Goal: Task Accomplishment & Management: Complete application form

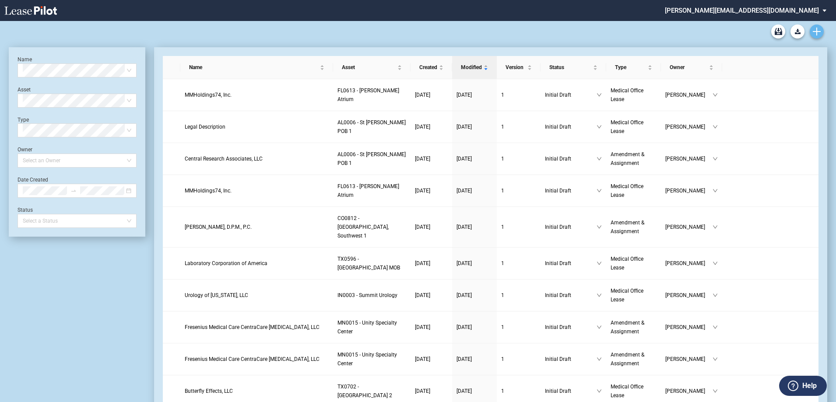
click at [816, 32] on use "Create new document" at bounding box center [817, 32] width 8 height 8
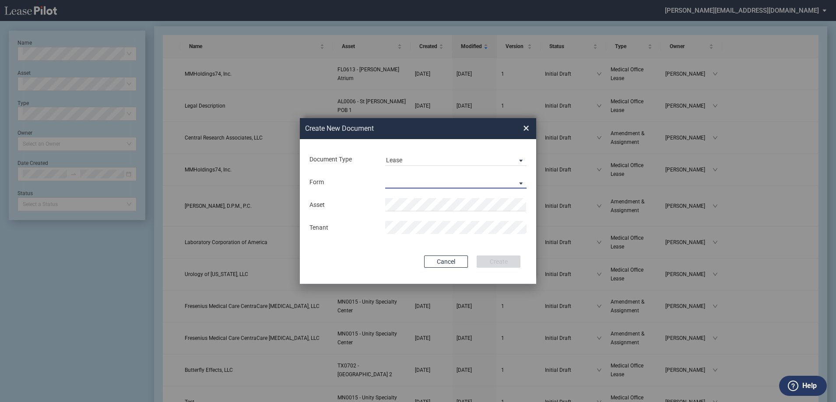
click at [396, 185] on md-select "Medical Office Lease Scottsdale Lease Louisville Lease 1370 Medical Place Lease…" at bounding box center [455, 182] width 141 height 13
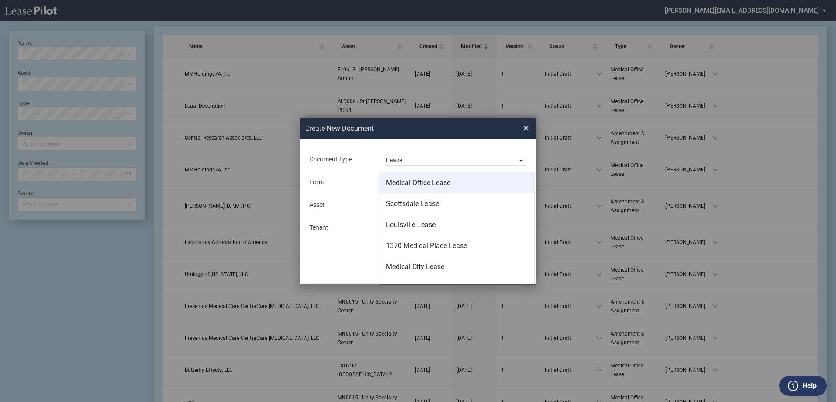
click at [400, 183] on div "Medical Office Lease" at bounding box center [418, 183] width 64 height 10
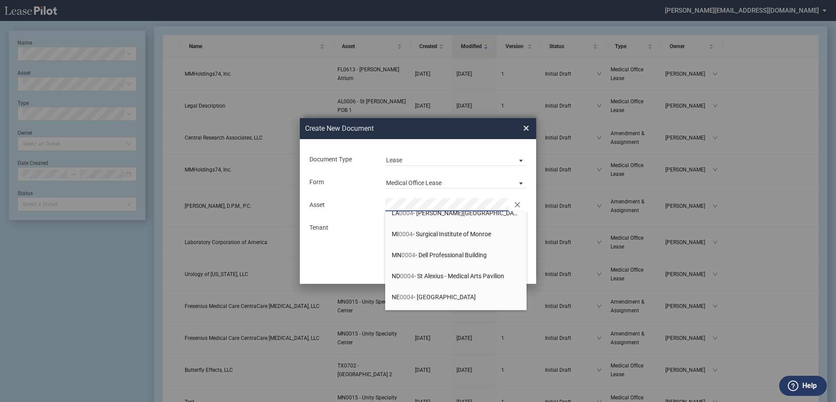
scroll to position [263, 0]
click at [433, 248] on li "NE 0004 - Lakeside Two Professional Center" at bounding box center [455, 253] width 141 height 21
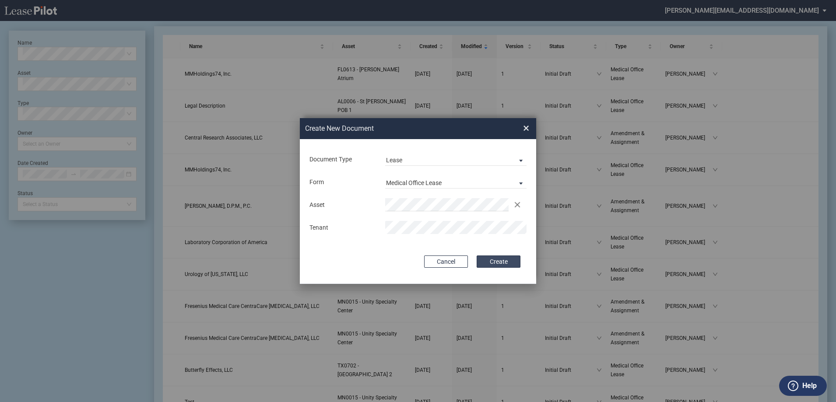
click at [495, 262] on button "Create" at bounding box center [499, 262] width 44 height 12
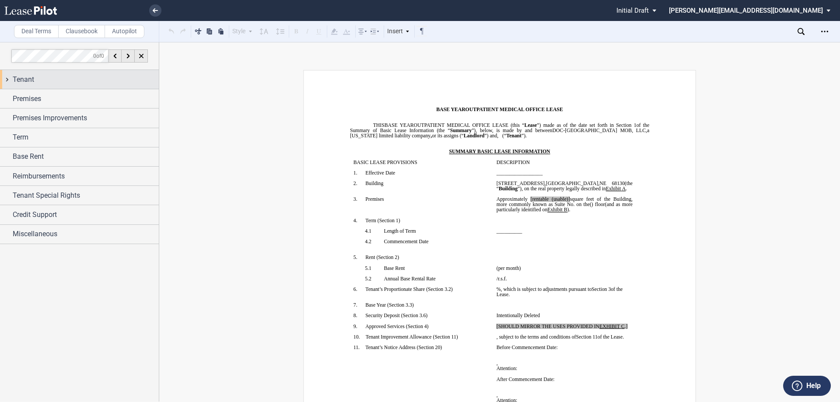
click at [9, 80] on div "Tenant" at bounding box center [79, 79] width 159 height 19
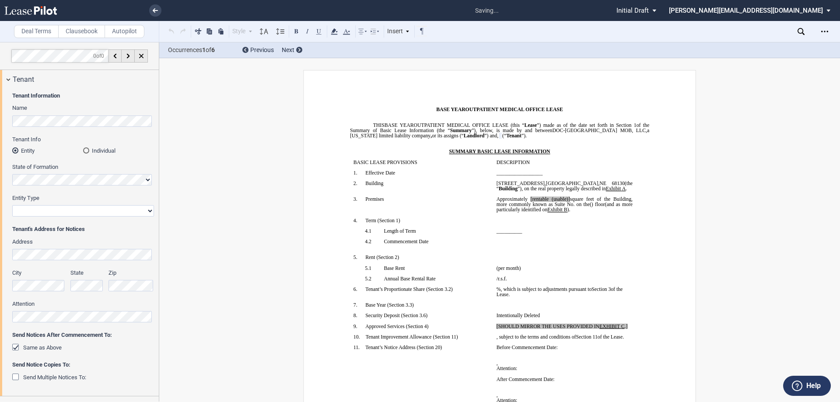
click at [46, 211] on select "Corporation Limited Liability Company General Partnership Limited Partnership O…" at bounding box center [83, 210] width 142 height 11
select select "limited liability company"
click at [12, 205] on select "Corporation Limited Liability Company General Partnership Limited Partnership O…" at bounding box center [83, 210] width 142 height 11
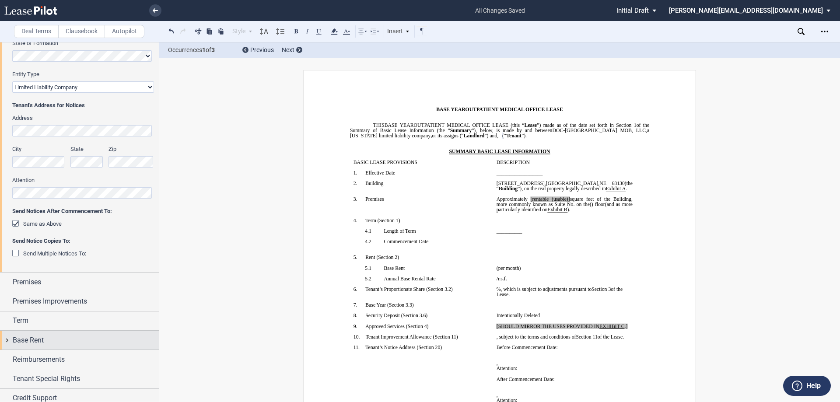
scroll to position [131, 0]
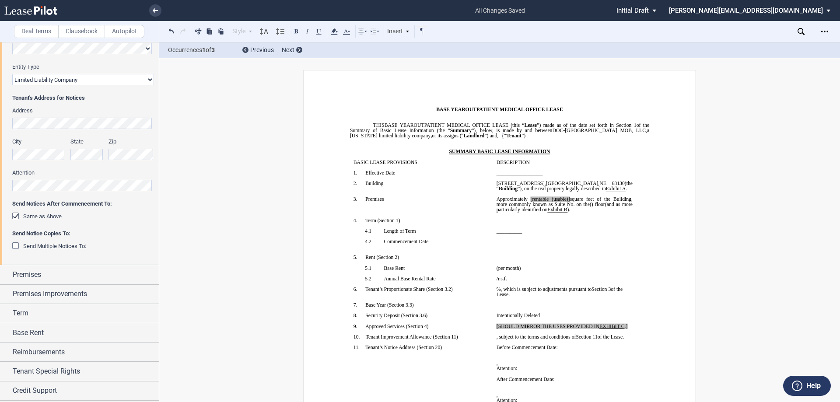
click at [16, 215] on div "Same as Above" at bounding box center [16, 217] width 9 height 9
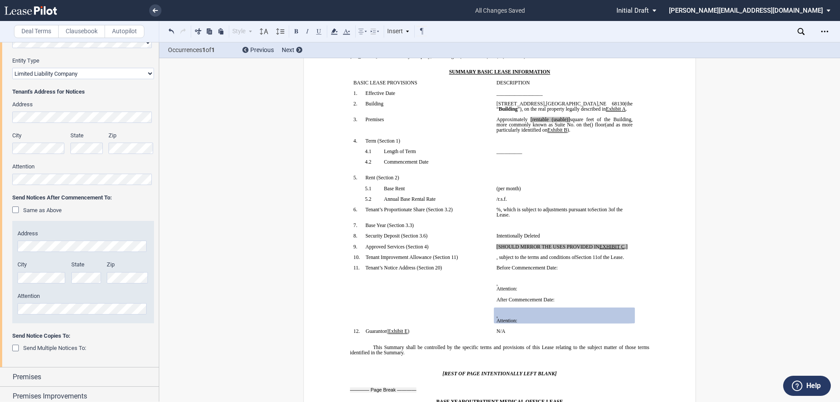
scroll to position [0, 0]
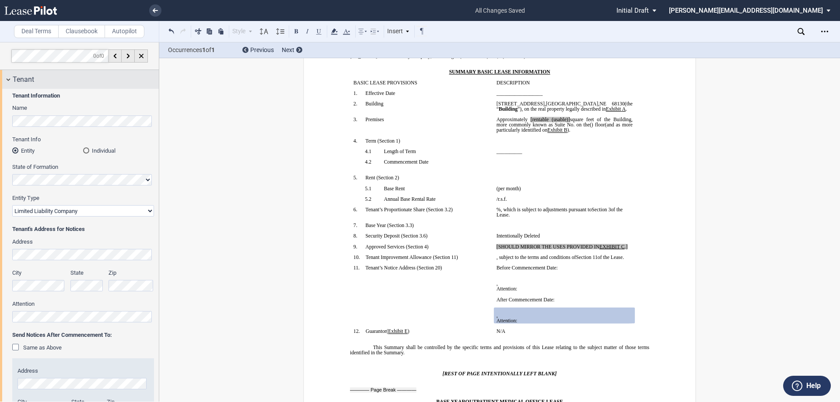
click at [10, 79] on div "Tenant" at bounding box center [79, 79] width 159 height 19
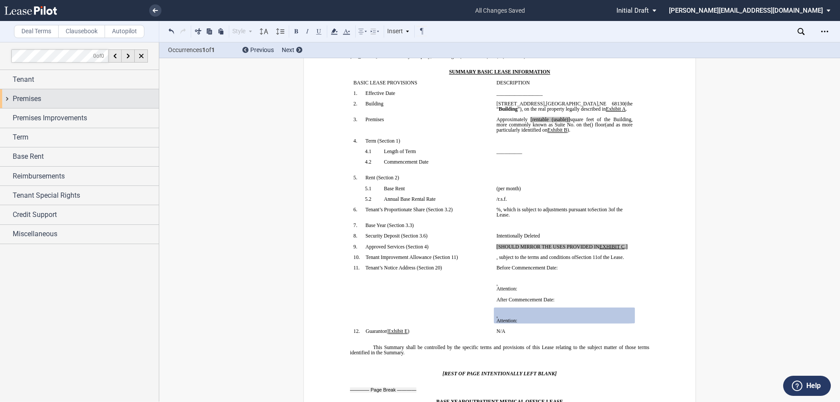
click at [10, 98] on div "Premises" at bounding box center [79, 98] width 159 height 19
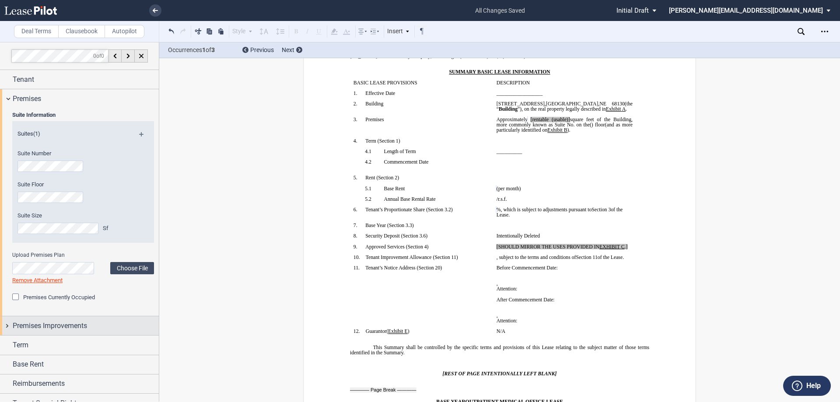
click at [5, 327] on div "Premises Improvements" at bounding box center [79, 325] width 159 height 19
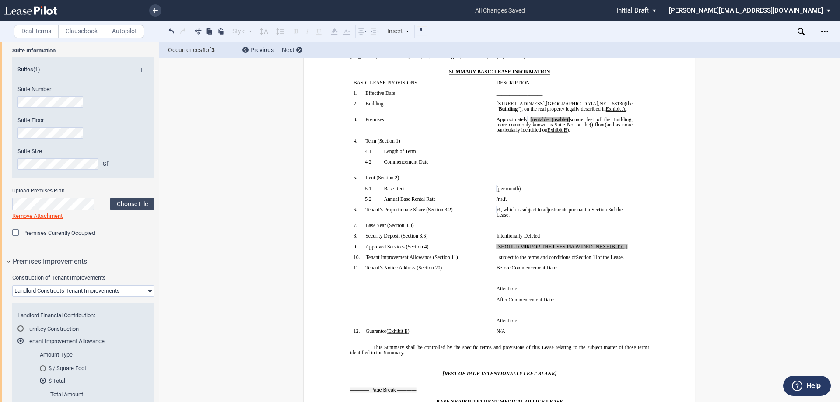
scroll to position [88, 0]
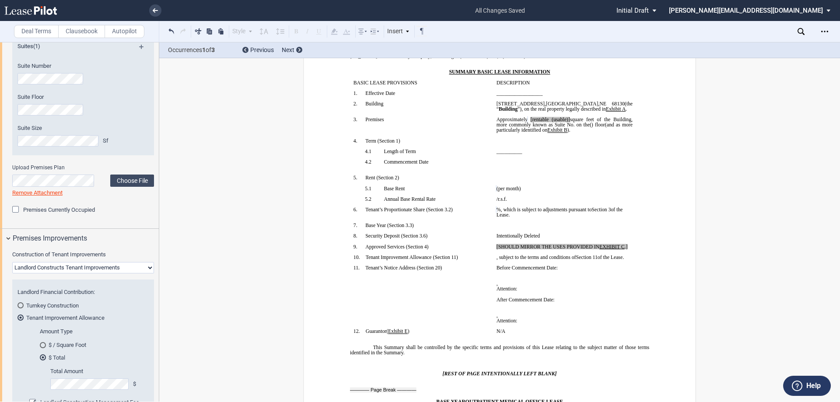
click at [46, 274] on div "Construction of Tenant Improvements Landlord Constructs Tenant Improvements Ten…" at bounding box center [83, 353] width 152 height 205
click at [43, 268] on select "Landlord Constructs Tenant Improvements Tenant Constructs Tenant Improvements "…" at bounding box center [83, 267] width 142 height 11
click at [105, 239] on div "Premises Improvements" at bounding box center [86, 238] width 146 height 11
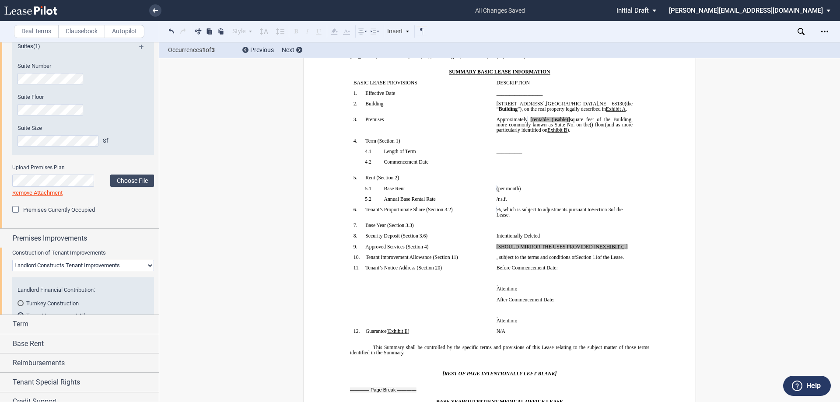
scroll to position [50, 0]
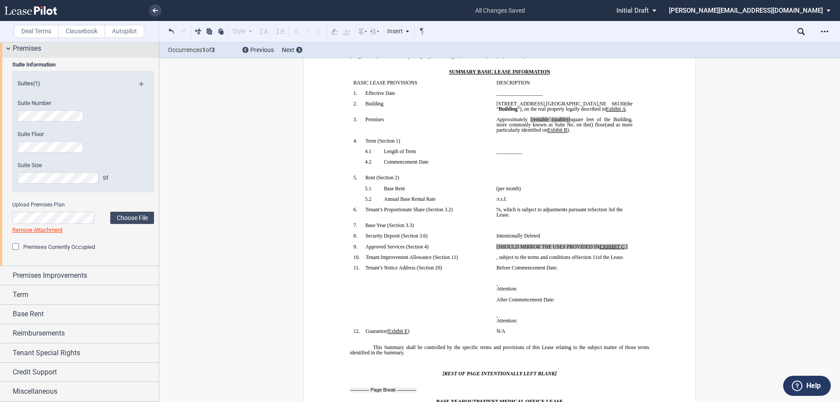
click at [7, 50] on div "Premises" at bounding box center [79, 48] width 159 height 19
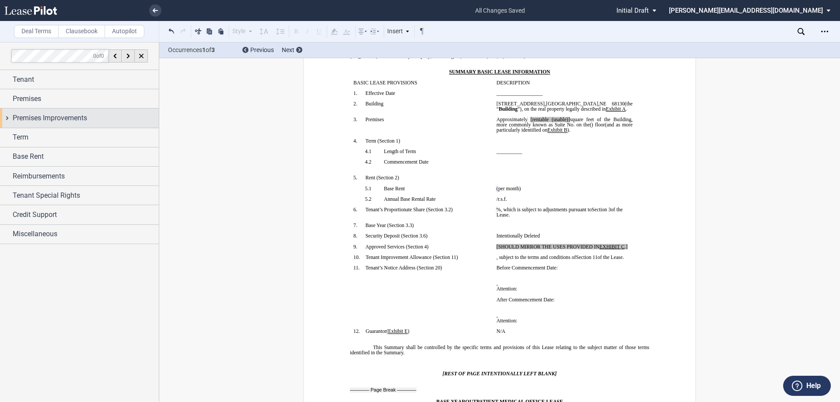
click at [8, 116] on div "Premises Improvements" at bounding box center [79, 118] width 159 height 19
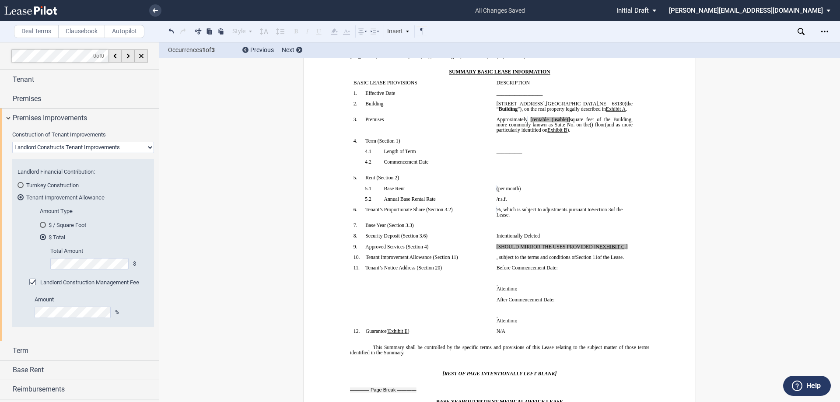
click at [23, 186] on div "Turnkey Construction" at bounding box center [21, 185] width 6 height 6
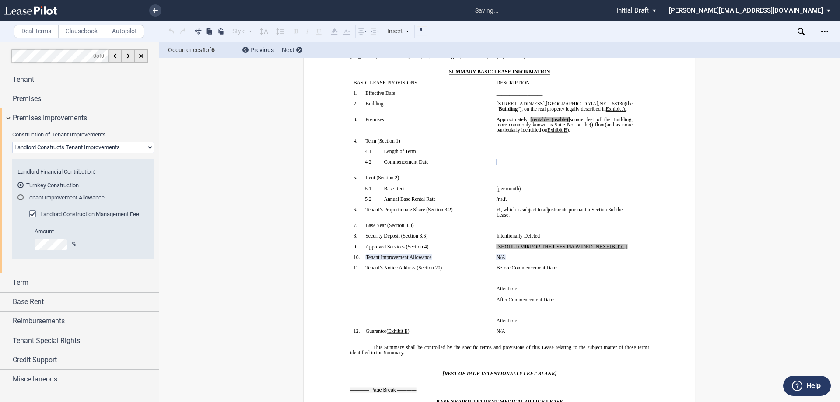
click at [38, 147] on select "Landlord Constructs Tenant Improvements Tenant Constructs Tenant Improvements "…" at bounding box center [83, 147] width 142 height 11
click at [499, 258] on span "N/A" at bounding box center [501, 257] width 9 height 5
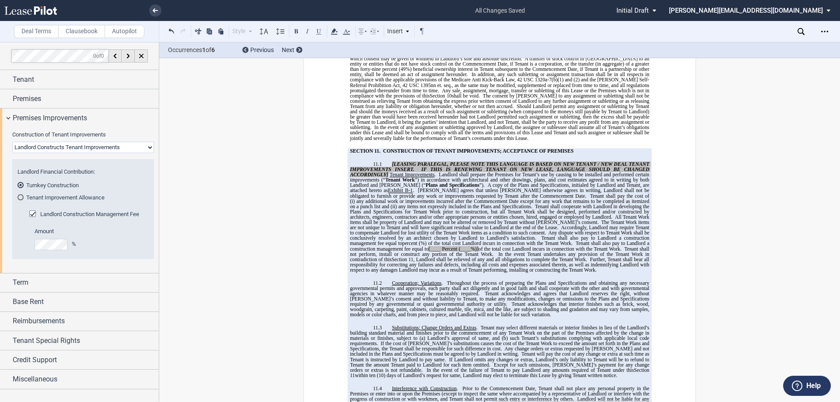
scroll to position [3975, 0]
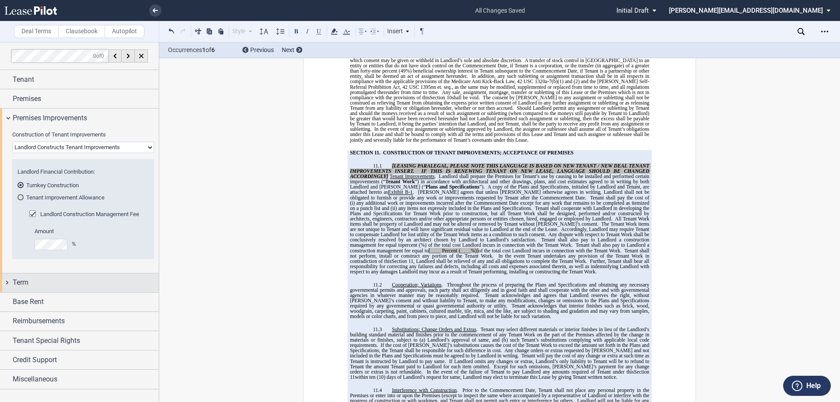
click at [9, 282] on div "Term" at bounding box center [79, 283] width 159 height 19
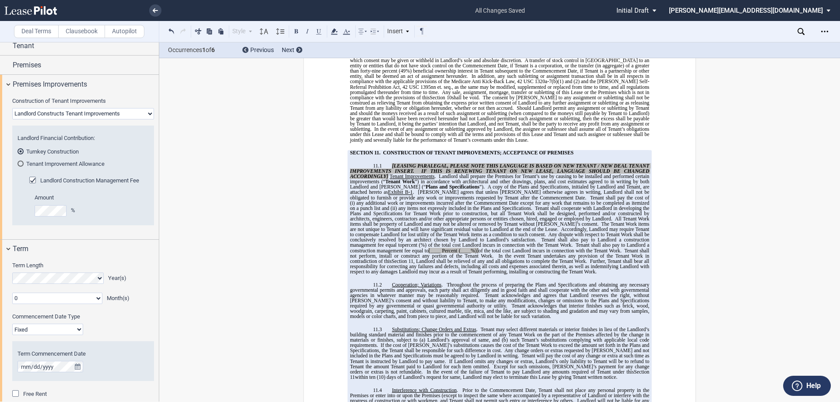
scroll to position [131, 0]
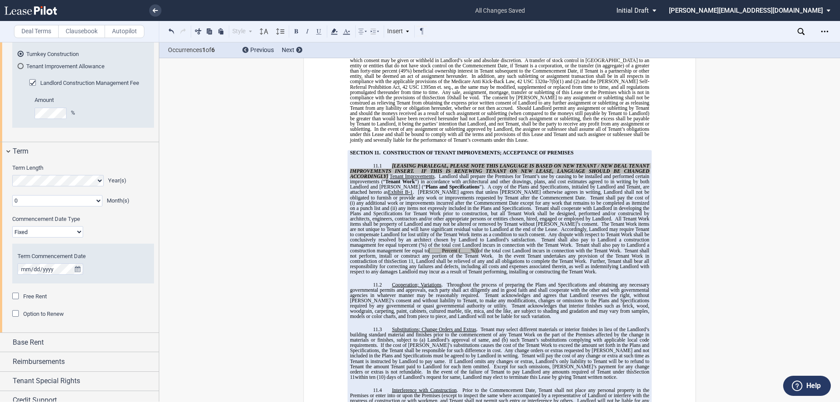
click at [21, 236] on select "Fixed Floating" at bounding box center [47, 231] width 71 height 11
select select "floating"
click at [12, 226] on select "Fixed Floating" at bounding box center [47, 231] width 71 height 11
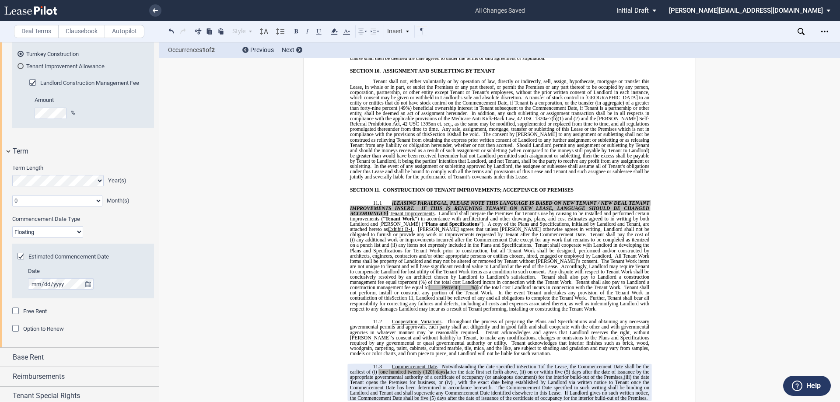
scroll to position [4018, 0]
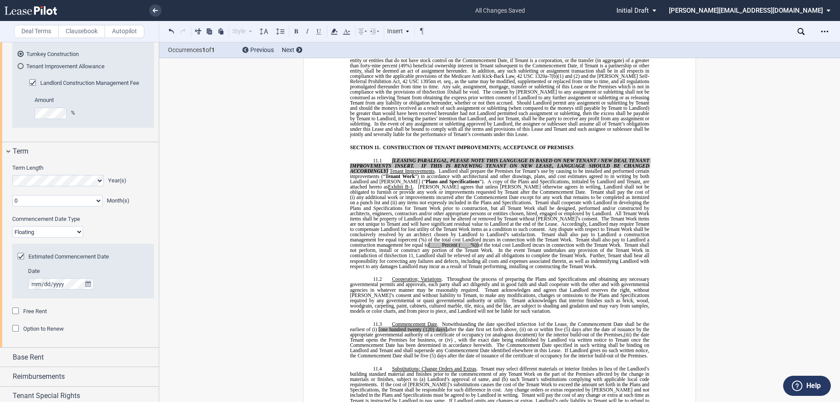
click at [29, 203] on select "0 1 2 3 4 5 6 7 8 9 10 11" at bounding box center [57, 200] width 90 height 11
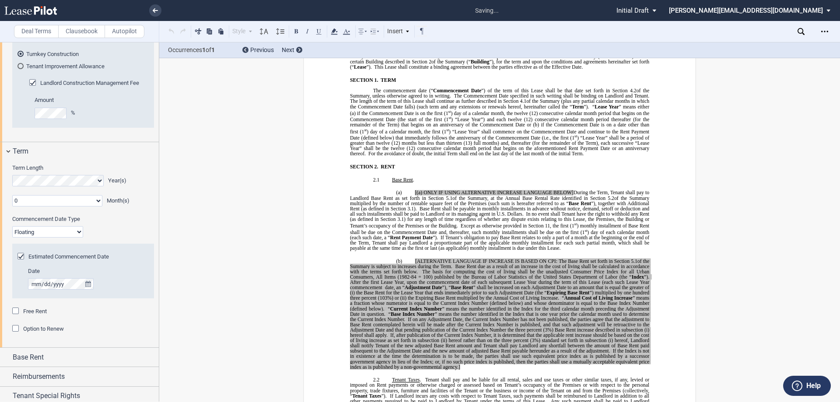
scroll to position [37, 0]
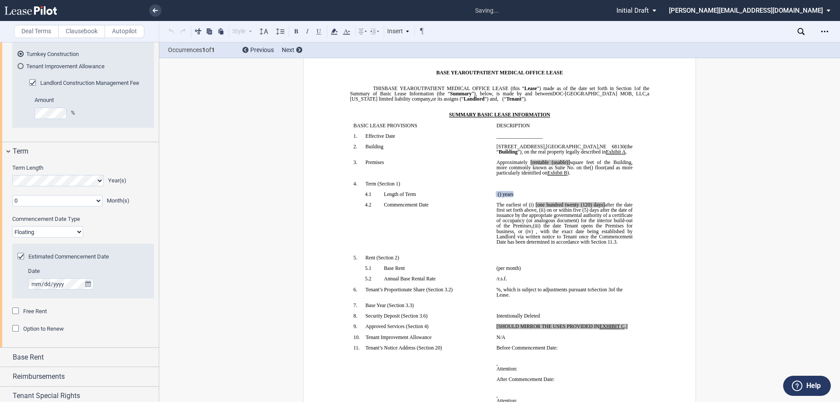
select select "number:3"
click at [12, 195] on select "0 1 2 3 4 5 6 7 8 9 10 11" at bounding box center [57, 200] width 90 height 11
click at [88, 284] on icon "true" at bounding box center [88, 284] width 6 height 6
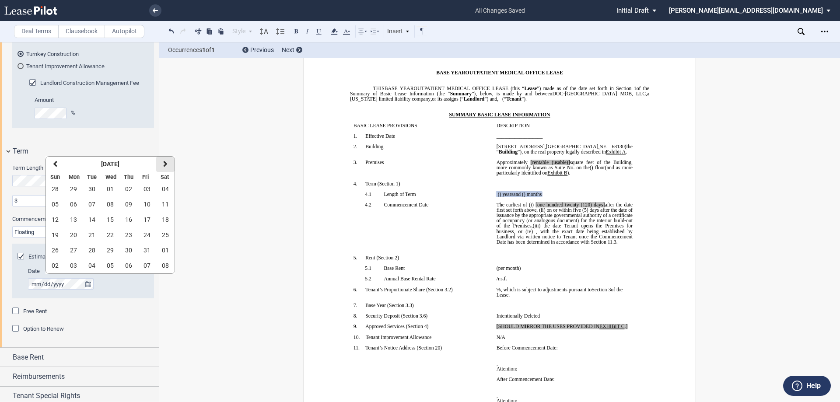
click at [161, 166] on button "next" at bounding box center [165, 164] width 18 height 15
click at [160, 166] on button "next" at bounding box center [165, 164] width 18 height 15
click at [125, 188] on span "01" at bounding box center [128, 189] width 7 height 7
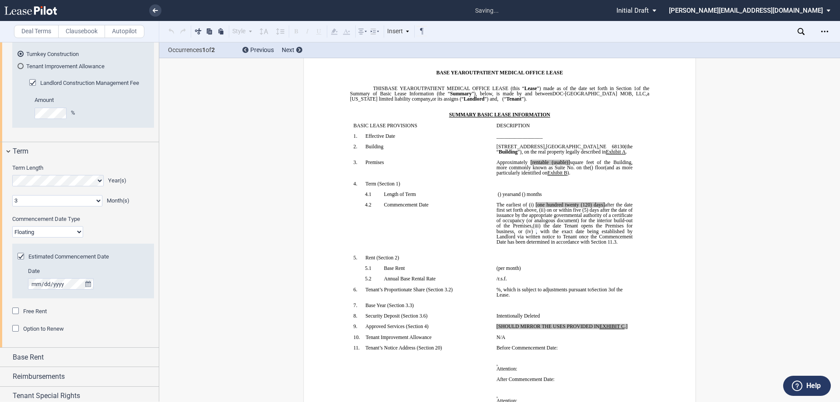
click at [15, 312] on div "Free Rent" at bounding box center [16, 312] width 9 height 9
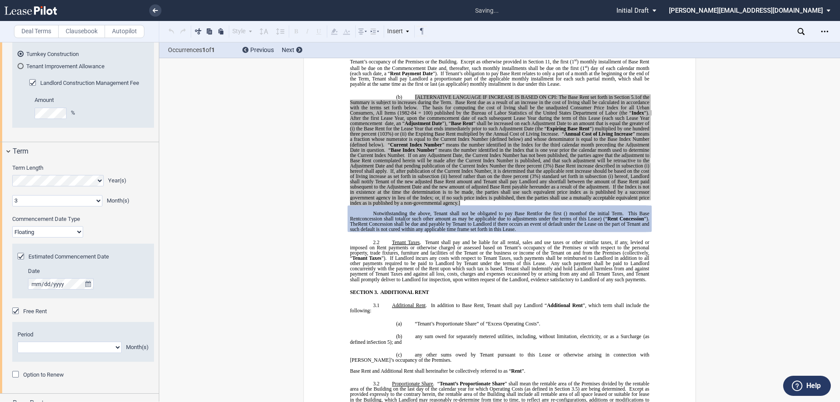
scroll to position [681, 0]
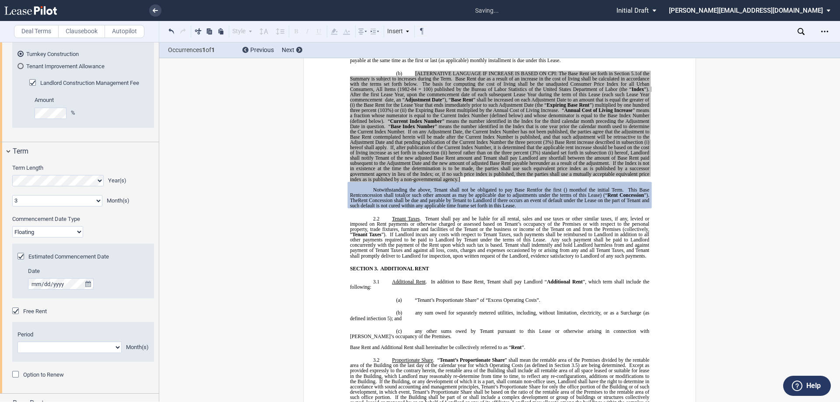
click at [118, 348] on select "1 2 3 4 5 6 7 8 9 10 11" at bounding box center [70, 347] width 104 height 11
select select "number:3"
click at [18, 342] on select "1 2 3 4 5 6 7 8 9 10 11" at bounding box center [70, 347] width 104 height 11
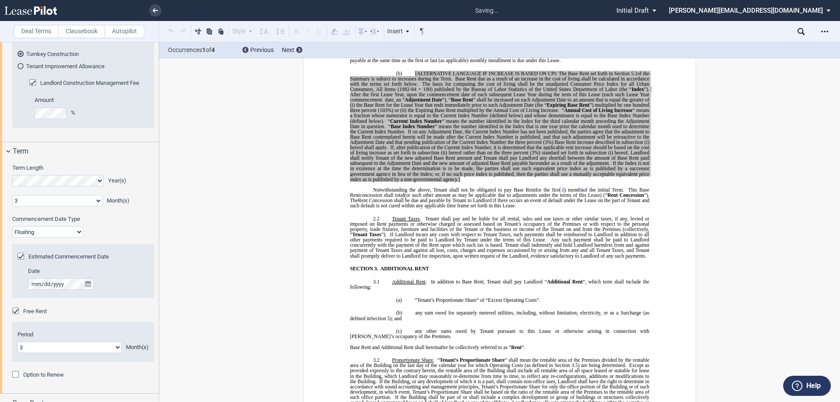
click at [17, 374] on div "Option to Renew" at bounding box center [16, 375] width 9 height 9
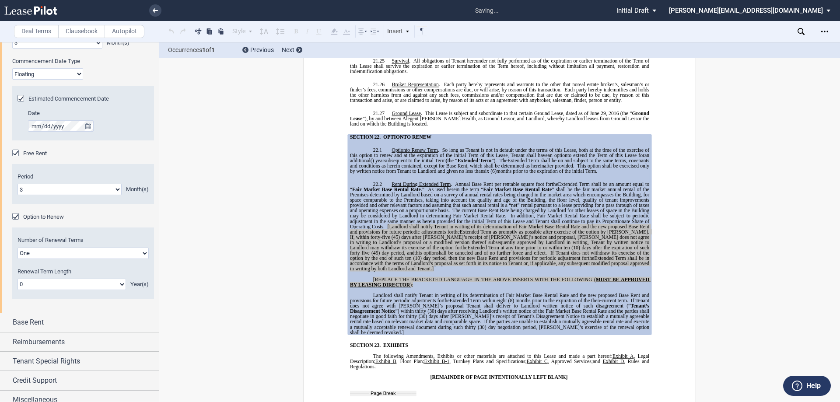
scroll to position [298, 0]
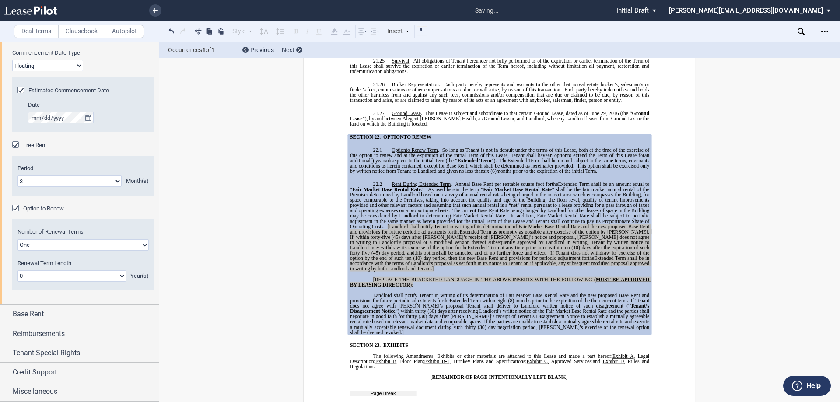
click at [30, 275] on select "0 1 2 3 4 5 6 7 8 9 10 11 12 13 14 15 16 17 18 19 20" at bounding box center [72, 275] width 109 height 11
select select "number:5"
click at [18, 270] on select "0 1 2 3 4 5 6 7 8 9 10 11 12 13 14 15 16 17 18 19 20" at bounding box center [72, 275] width 109 height 11
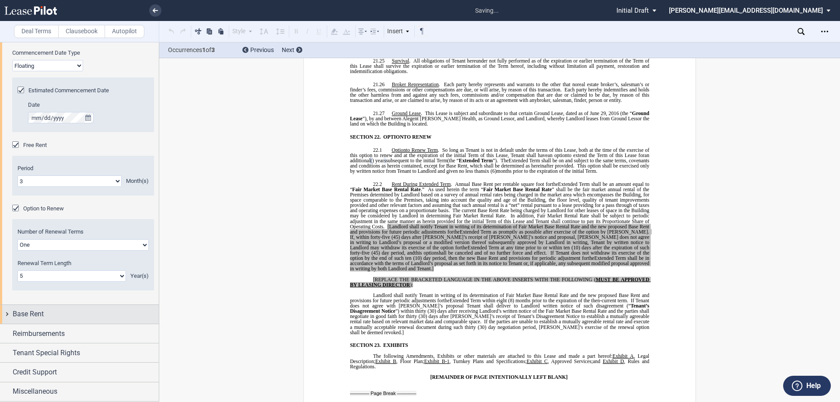
click at [8, 314] on div "Base Rent" at bounding box center [79, 314] width 159 height 19
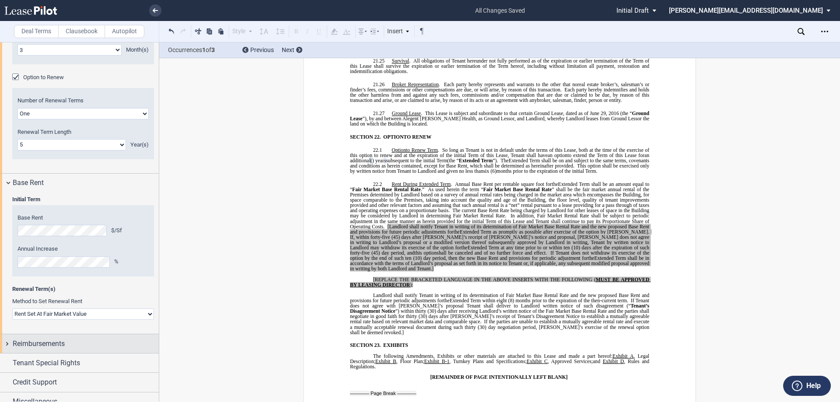
scroll to position [439, 0]
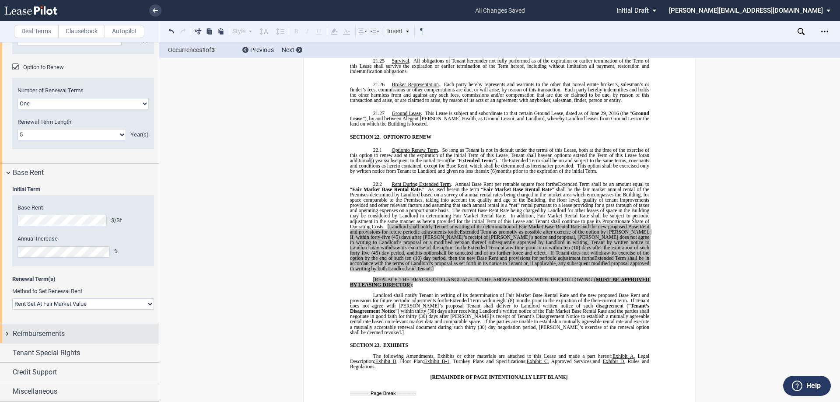
click at [11, 332] on div "Reimbursements" at bounding box center [79, 333] width 159 height 19
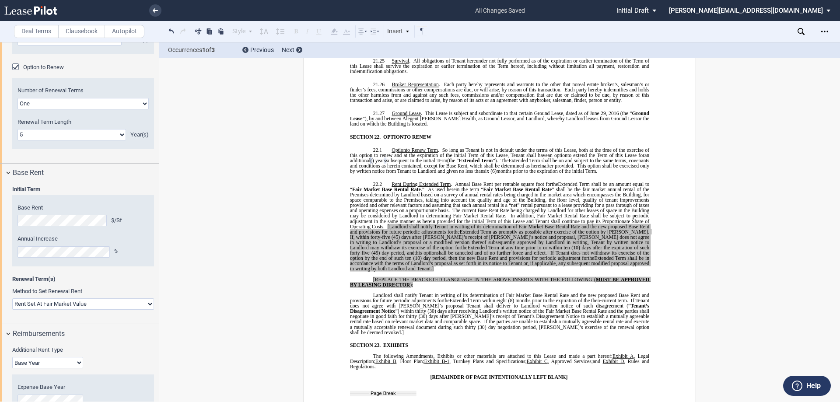
click at [51, 362] on select "Base Year Triple Net" at bounding box center [47, 362] width 71 height 11
select select "triple net"
click at [12, 357] on select "Base Year Triple Net" at bounding box center [47, 362] width 71 height 11
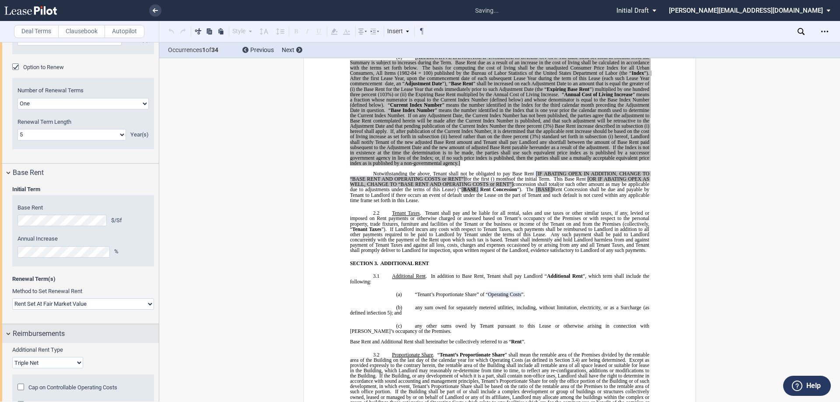
scroll to position [0, 0]
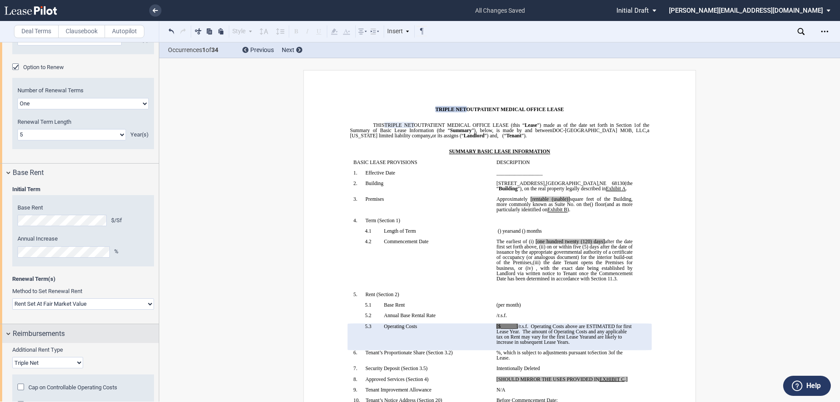
click at [8, 333] on div "Reimbursements" at bounding box center [79, 333] width 159 height 19
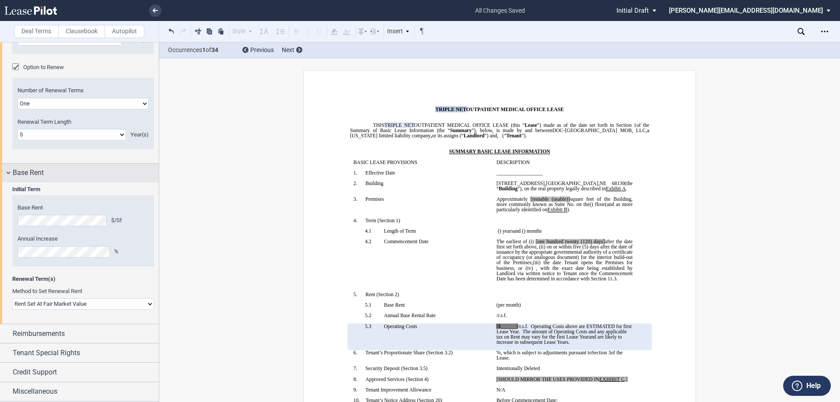
click at [9, 175] on div "Base Rent" at bounding box center [79, 173] width 159 height 19
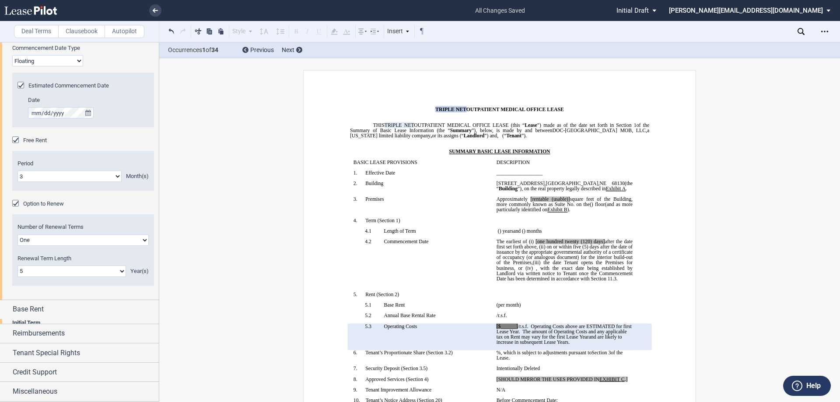
scroll to position [298, 0]
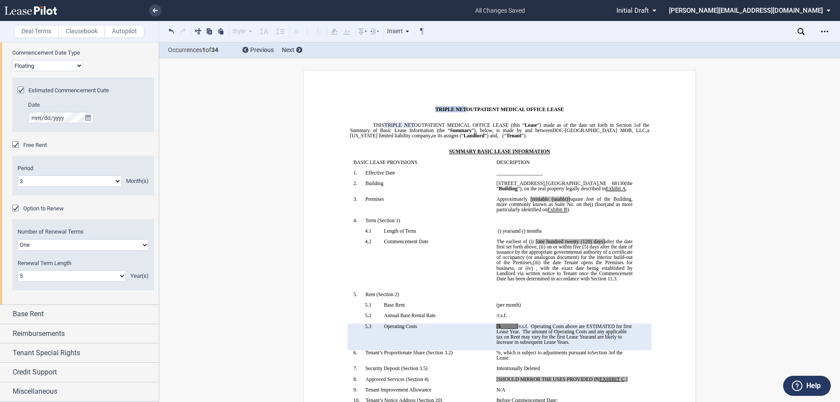
click at [46, 272] on select "0 1 2 3 4 5 6 7 8 9 10 11 12 13 14 15 16 17 18 19 20" at bounding box center [72, 275] width 109 height 11
click at [47, 274] on select "0 1 2 3 4 5 6 7 8 9 10 11 12 13 14 15 16 17 18 19 20" at bounding box center [72, 275] width 109 height 11
click at [46, 274] on select "0 1 2 3 4 5 6 7 8 9 10 11 12 13 14 15 16 17 18 19 20" at bounding box center [72, 275] width 109 height 11
select select "number:0"
click at [18, 270] on select "0 1 2 3 4 5 6 7 8 9 10 11 12 13 14 15 16 17 18 19 20" at bounding box center [72, 275] width 109 height 11
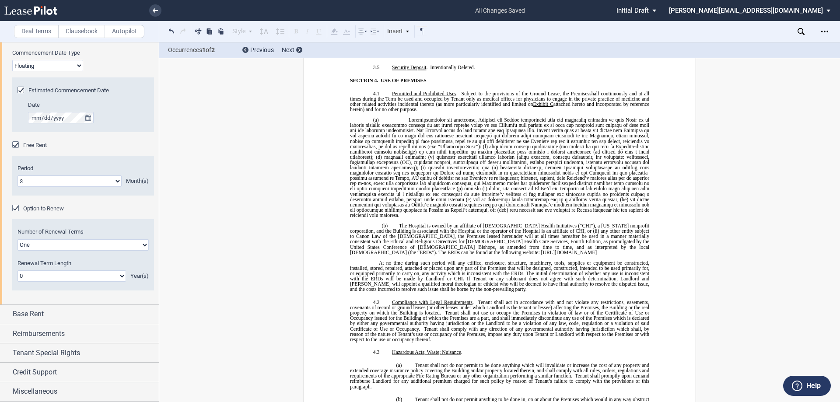
click at [53, 244] on select "One Two" at bounding box center [83, 244] width 131 height 11
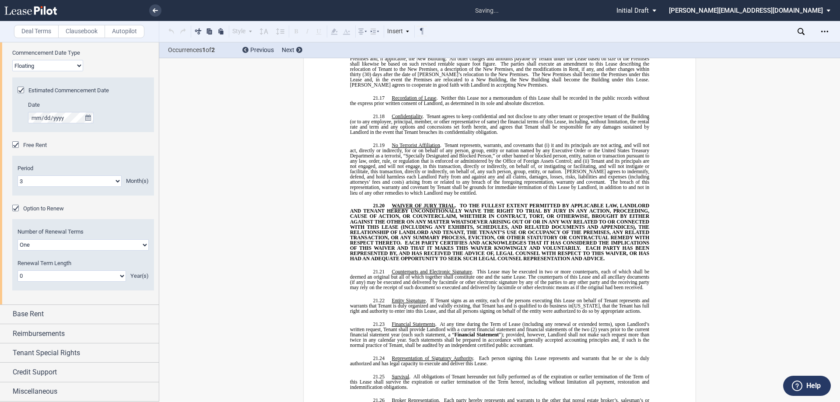
scroll to position [7128, 0]
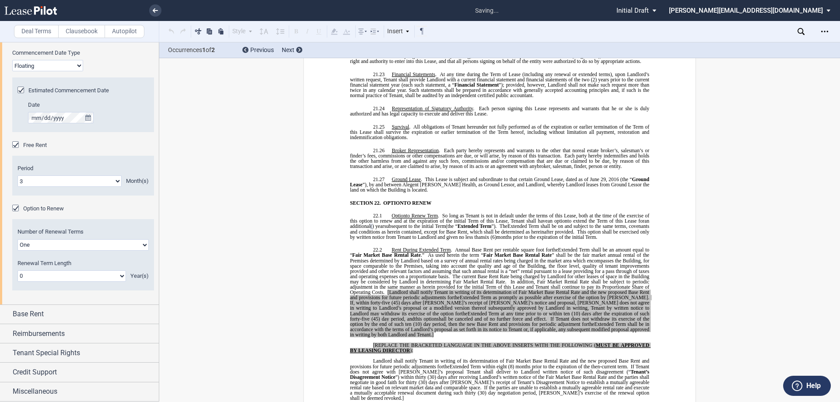
click at [15, 207] on div "Option to Renew" at bounding box center [16, 209] width 9 height 9
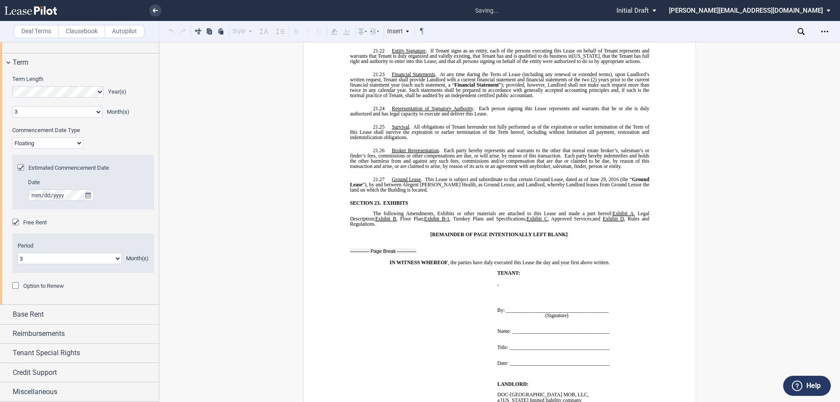
scroll to position [220, 0]
click at [17, 222] on div "Free Rent" at bounding box center [16, 223] width 9 height 9
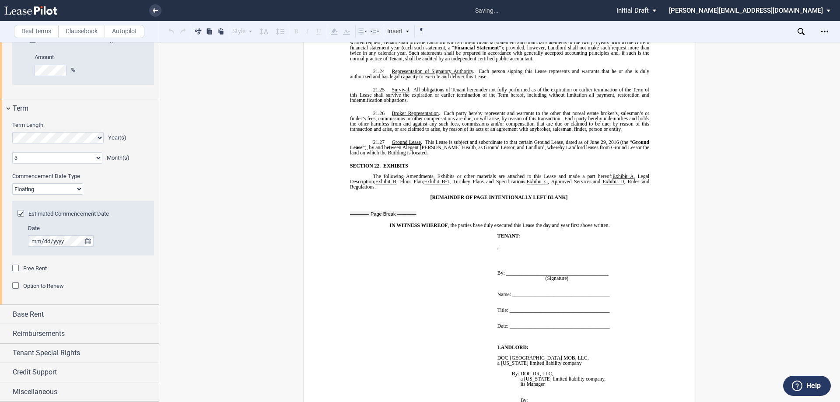
scroll to position [7091, 0]
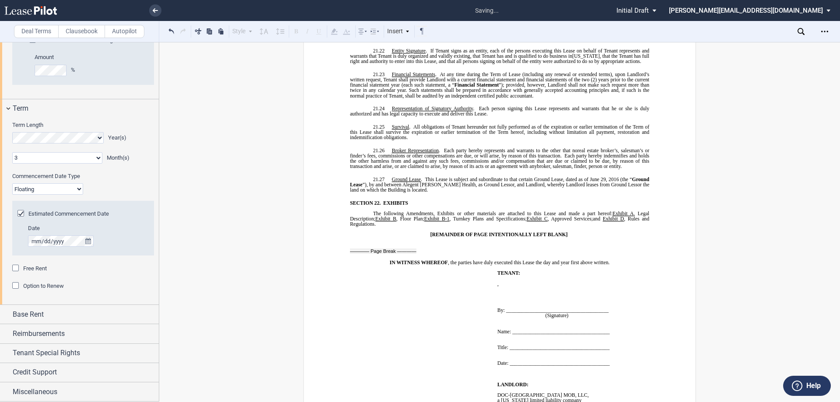
click at [22, 213] on div "Estimated Commencement Date" at bounding box center [22, 214] width 9 height 9
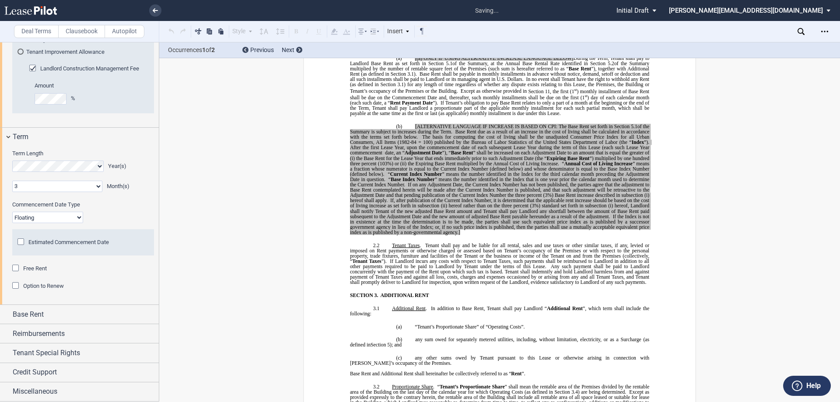
scroll to position [69, 0]
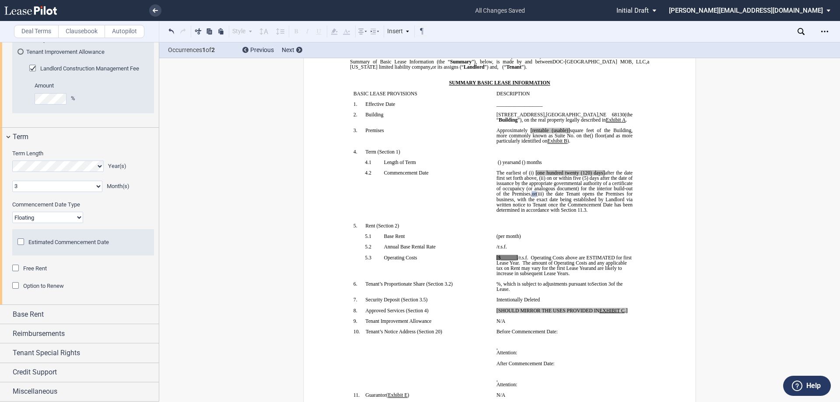
click at [35, 190] on select "0 1 2 3 4 5 6 7 8 9 10 11" at bounding box center [57, 186] width 90 height 11
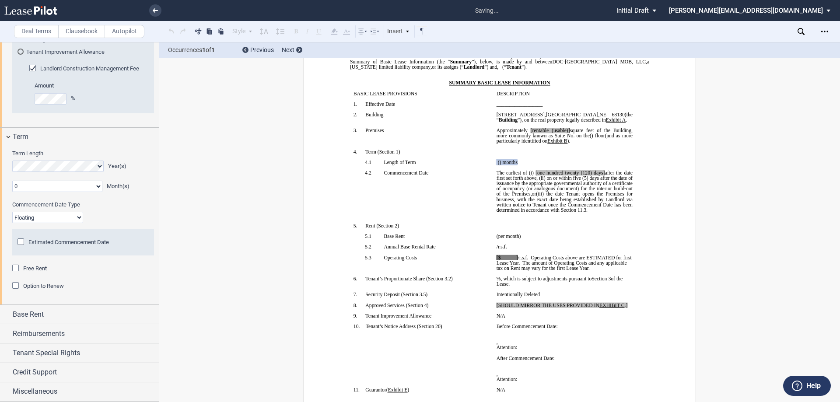
click at [12, 181] on select "0 1 2 3 4 5 6 7 8 9 10 11" at bounding box center [57, 186] width 90 height 11
click at [8, 137] on div "Term" at bounding box center [79, 137] width 159 height 19
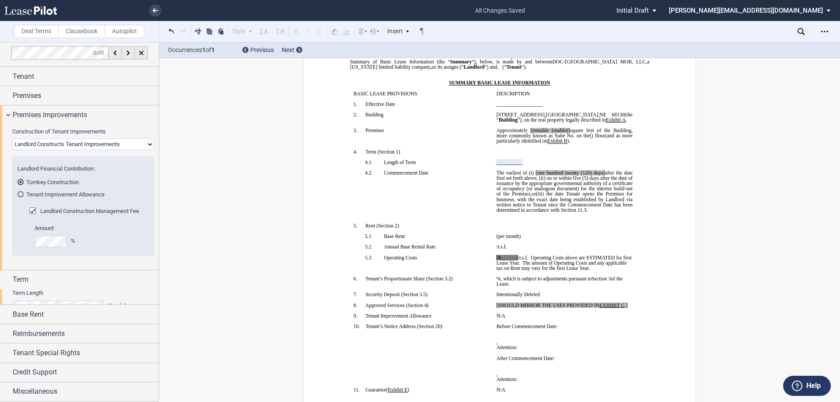
scroll to position [0, 0]
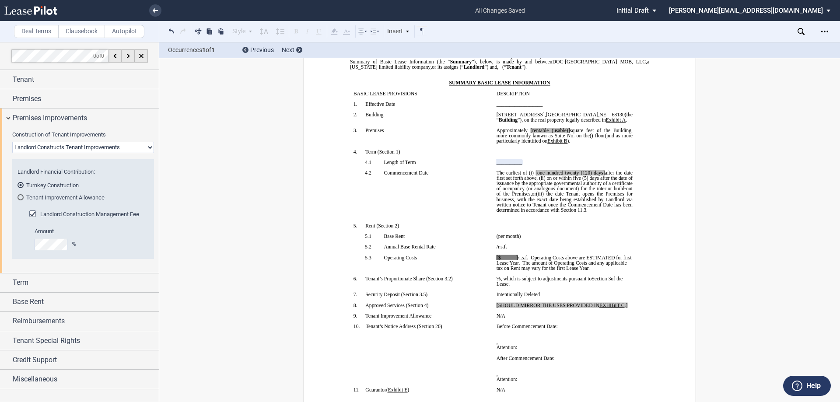
click at [53, 148] on select "Landlord Constructs Tenant Improvements Tenant Constructs Tenant Improvements "…" at bounding box center [83, 147] width 142 height 11
click at [21, 196] on div "Tenant Improvement Allowance" at bounding box center [21, 197] width 6 height 6
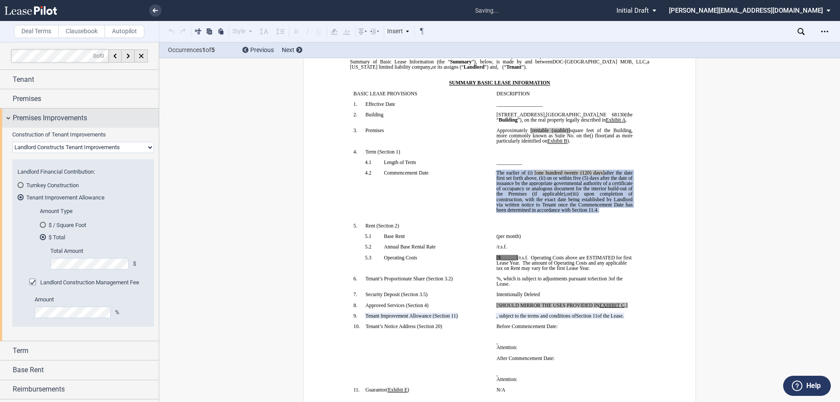
click at [8, 118] on div "Premises Improvements" at bounding box center [79, 118] width 159 height 19
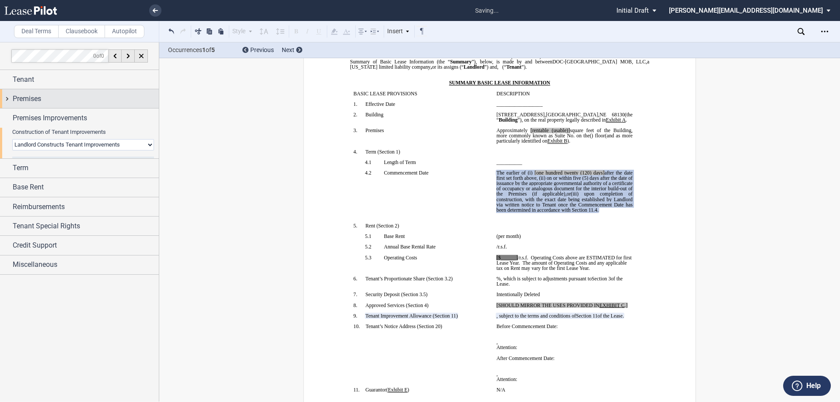
click at [9, 101] on div "Premises" at bounding box center [79, 98] width 159 height 19
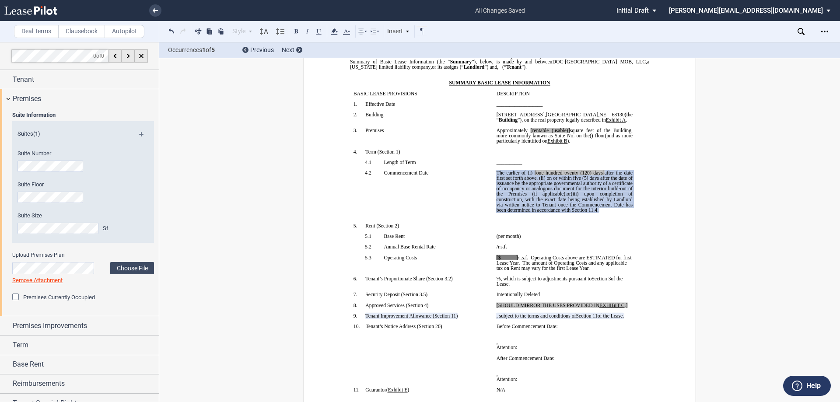
click at [4, 164] on div "Suite Information Suites (1) Suite Number Suite Floor Suite Size Sf Upload Prem…" at bounding box center [79, 212] width 159 height 208
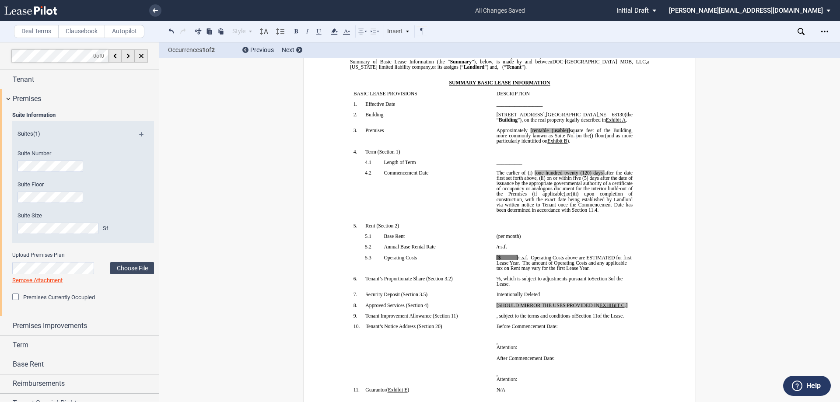
click at [7, 197] on div "Suite Information Suites (1) Suite Number Suite Floor Suite Size Sf Upload Prem…" at bounding box center [79, 212] width 159 height 208
click at [12, 225] on div "Suite Information Suites (1) Suite Number Suite Floor Suite Size Sf Upload Prem…" at bounding box center [79, 212] width 159 height 208
click at [10, 98] on div "Premises" at bounding box center [79, 98] width 159 height 19
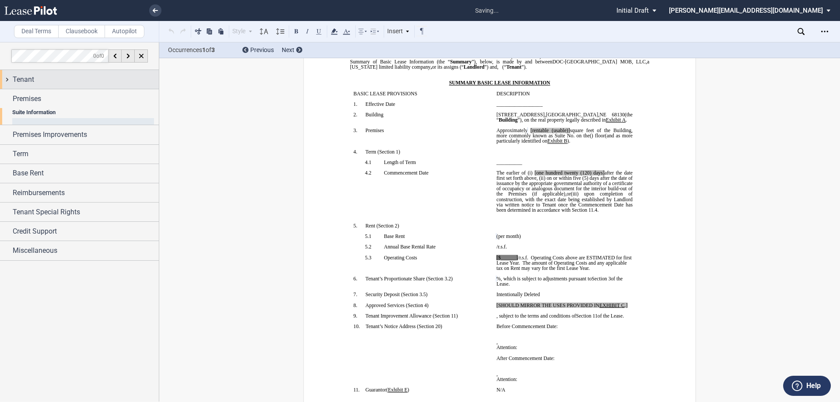
click at [11, 80] on div "Tenant" at bounding box center [79, 79] width 159 height 19
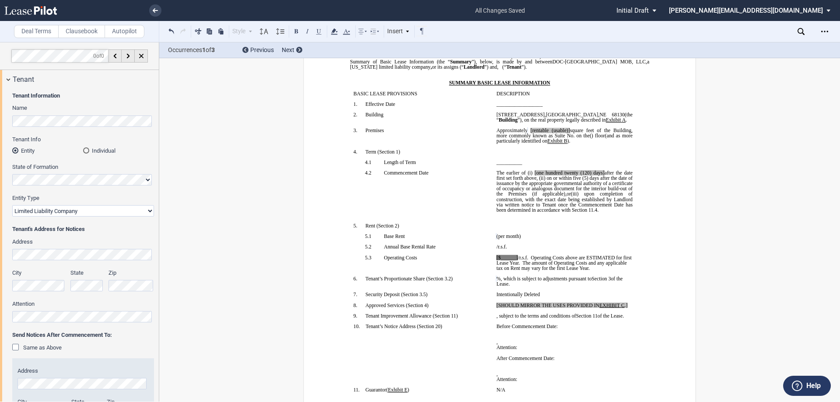
click at [90, 137] on label "Tenant Info" at bounding box center [83, 140] width 142 height 8
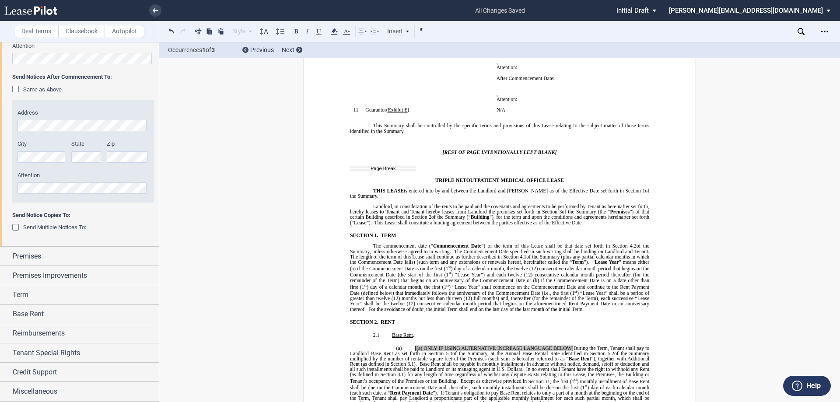
scroll to position [331, 0]
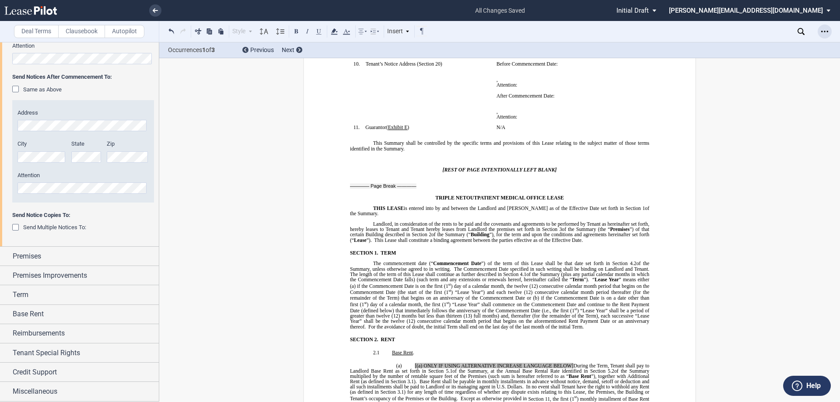
click at [820, 28] on div "Open Lease options menu" at bounding box center [825, 32] width 14 height 14
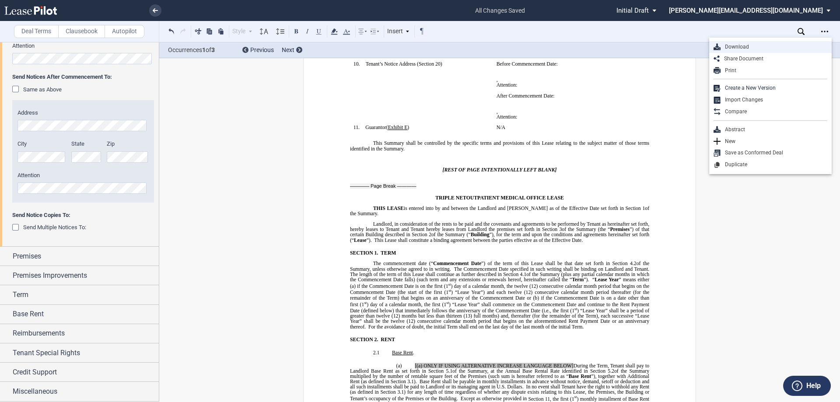
click at [753, 46] on div "Download" at bounding box center [774, 46] width 107 height 7
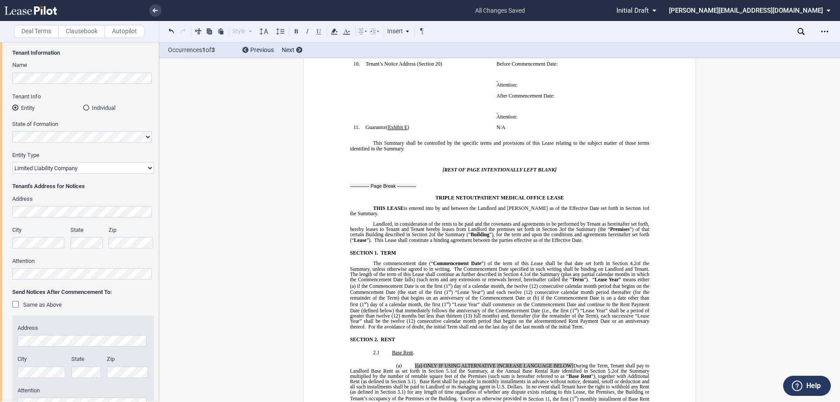
scroll to position [0, 0]
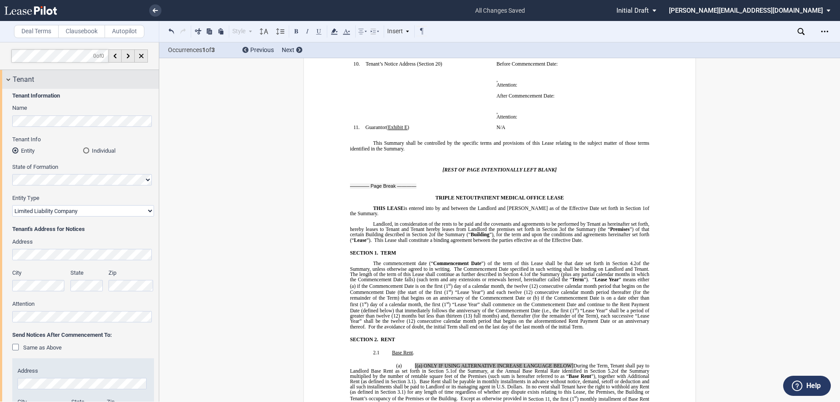
click at [7, 80] on div "Tenant" at bounding box center [79, 79] width 159 height 19
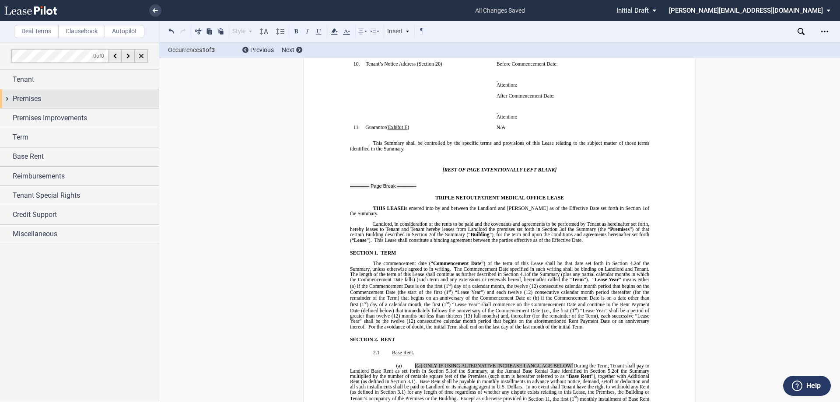
click at [9, 96] on div "Premises" at bounding box center [79, 98] width 159 height 19
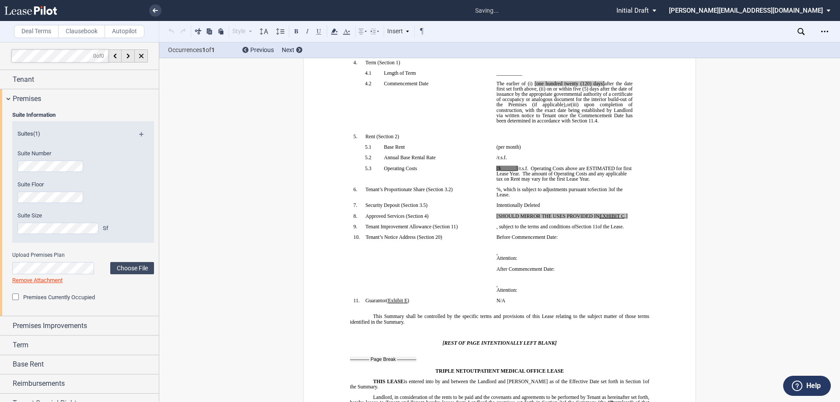
scroll to position [10, 0]
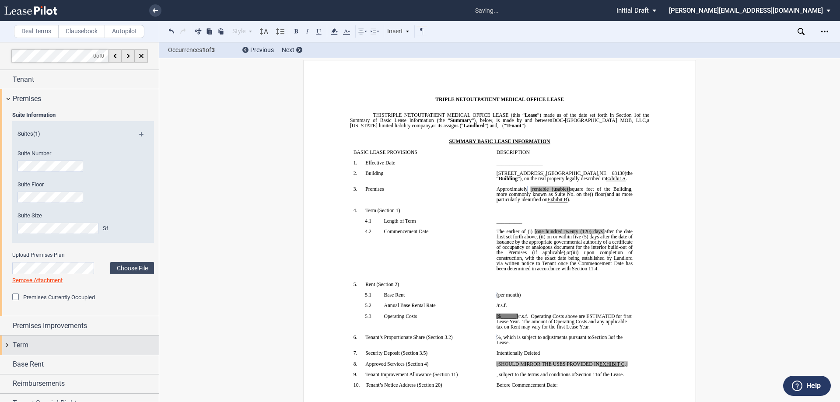
click at [7, 344] on div "Term" at bounding box center [79, 345] width 159 height 19
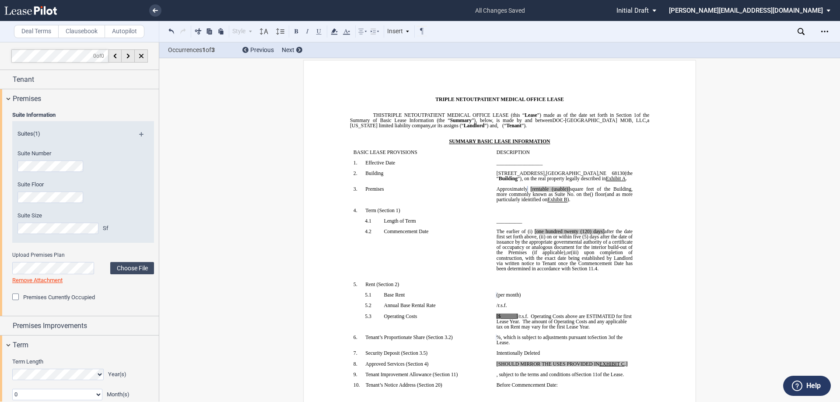
scroll to position [208, 0]
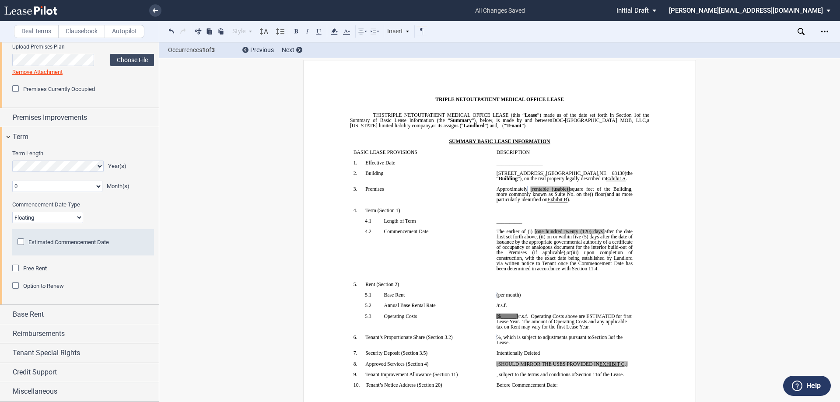
click at [43, 188] on select "0 1 2 3 4 5 6 7 8 9 10 11" at bounding box center [57, 186] width 90 height 11
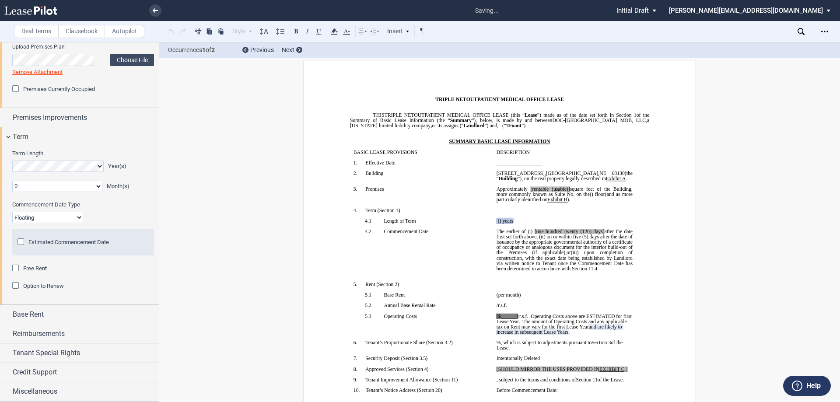
select select "number:3"
click at [12, 181] on select "0 1 2 3 4 5 6 7 8 9 10 11" at bounding box center [57, 186] width 90 height 11
click at [21, 242] on div "Estimated Commencement Date" at bounding box center [22, 243] width 9 height 9
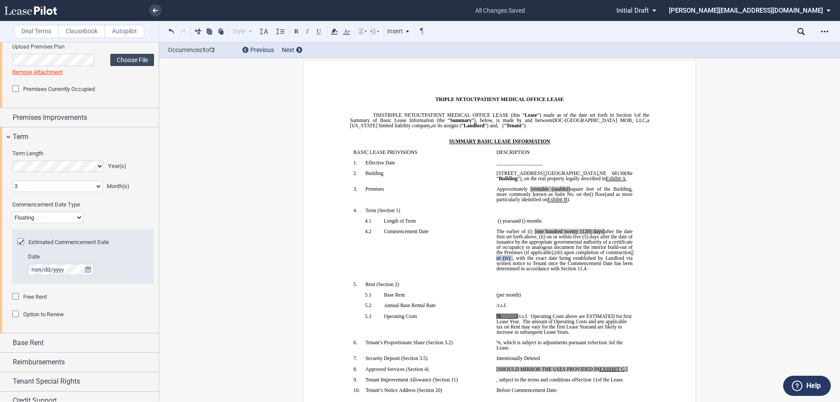
click at [14, 296] on div "Free Rent" at bounding box center [16, 297] width 9 height 9
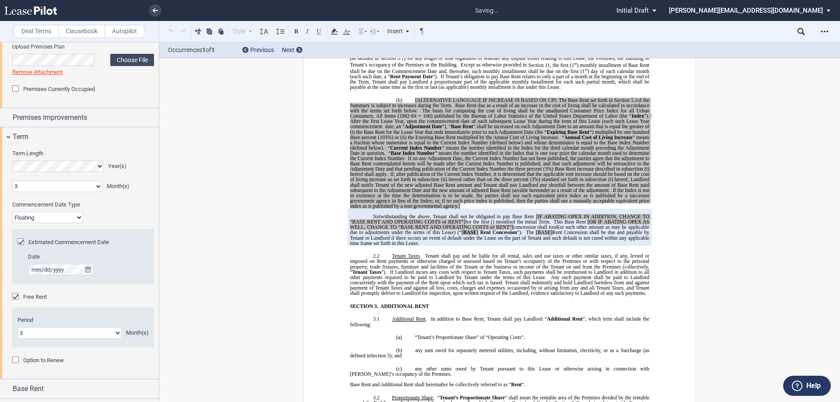
scroll to position [708, 0]
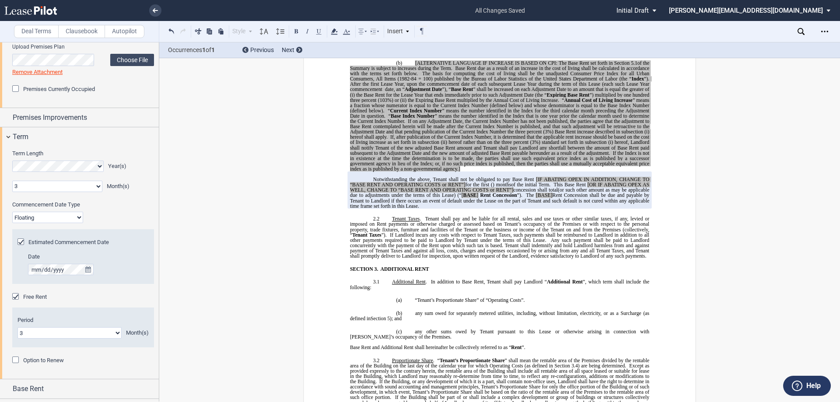
click at [18, 358] on div "Option to Renew" at bounding box center [16, 361] width 9 height 9
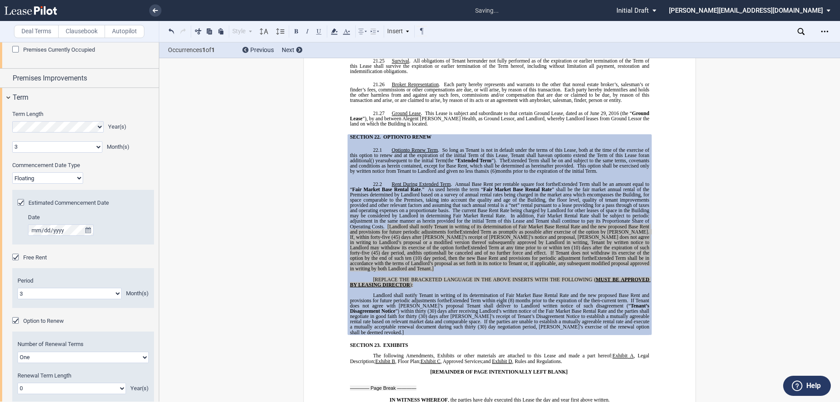
scroll to position [340, 0]
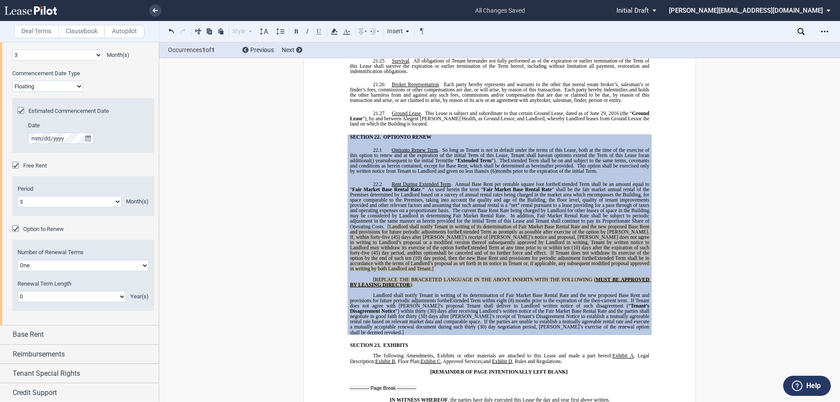
click at [46, 297] on select "0 1 2 3 4 5 6 7 8 9 10 11 12 13 14 15 16 17 18 19 20" at bounding box center [72, 296] width 109 height 11
select select "number:5"
click at [18, 291] on select "0 1 2 3 4 5 6 7 8 9 10 11 12 13 14 15 16 17 18 19 20" at bounding box center [72, 296] width 109 height 11
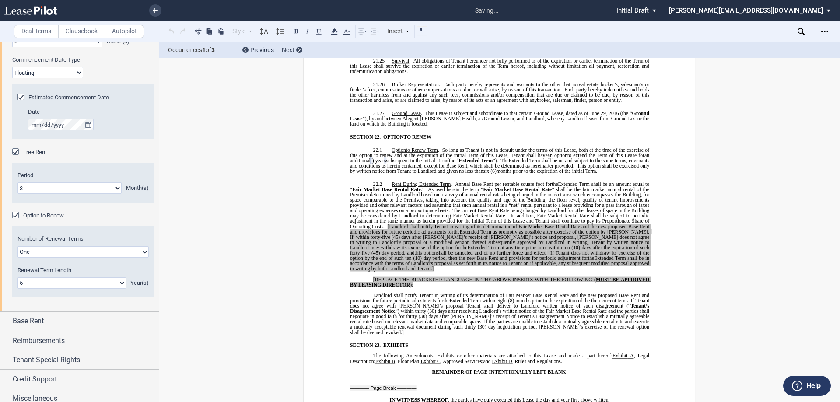
scroll to position [360, 0]
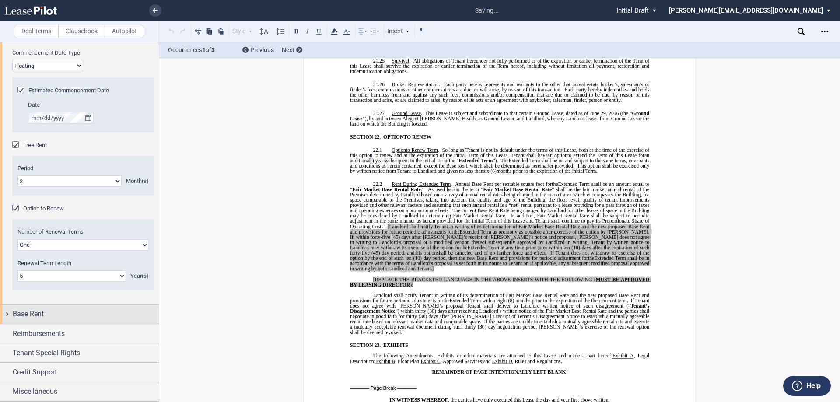
click at [7, 310] on div "Base Rent" at bounding box center [79, 314] width 159 height 19
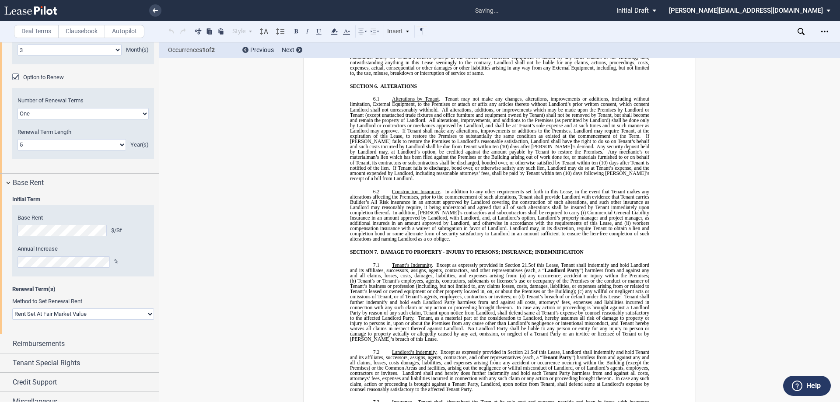
scroll to position [116, 0]
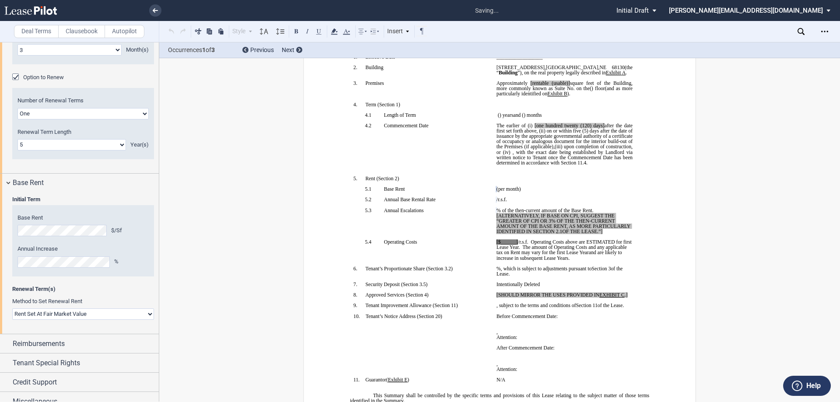
click at [150, 292] on span "Renewal Term(s)" at bounding box center [83, 289] width 142 height 8
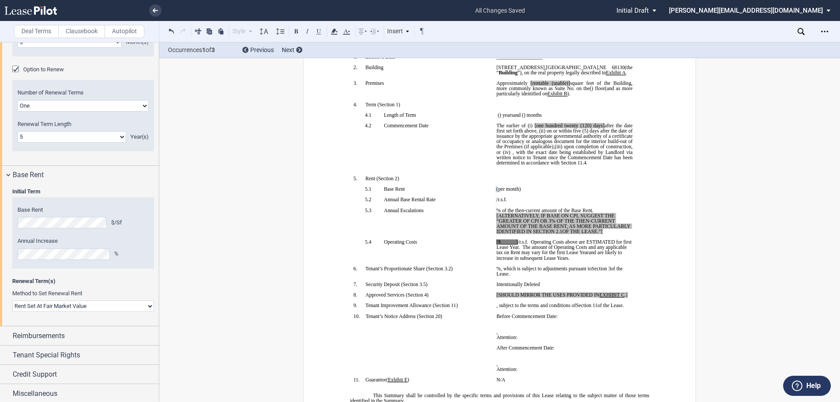
scroll to position [502, 0]
click at [7, 333] on div "Reimbursements" at bounding box center [79, 333] width 159 height 19
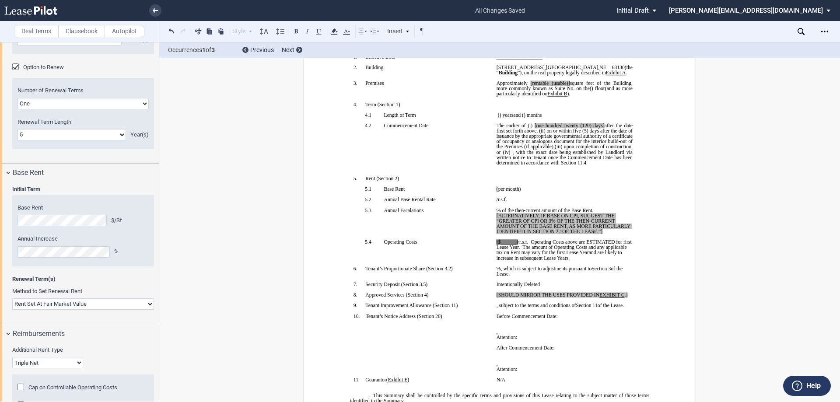
scroll to position [591, 0]
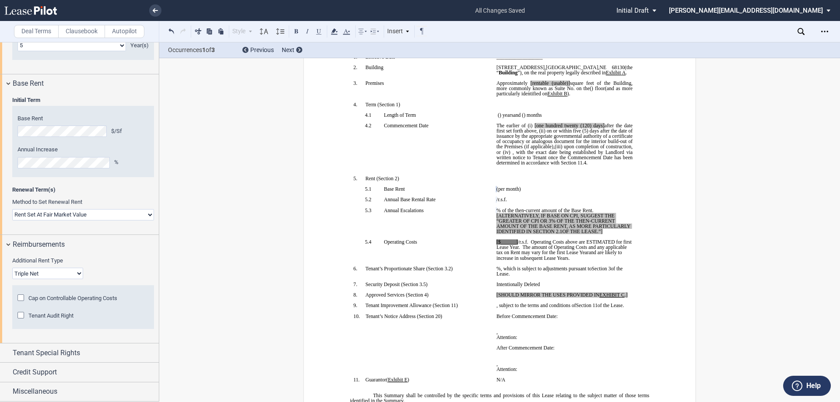
click at [22, 298] on div "Cap on Controllable Operating Costs" at bounding box center [22, 299] width 9 height 9
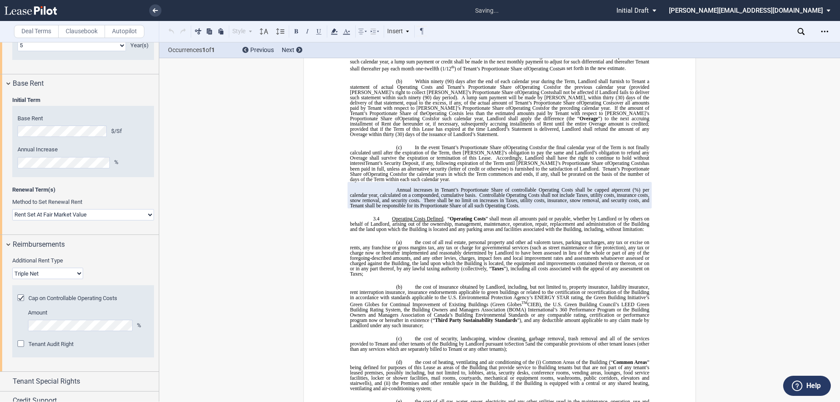
scroll to position [619, 0]
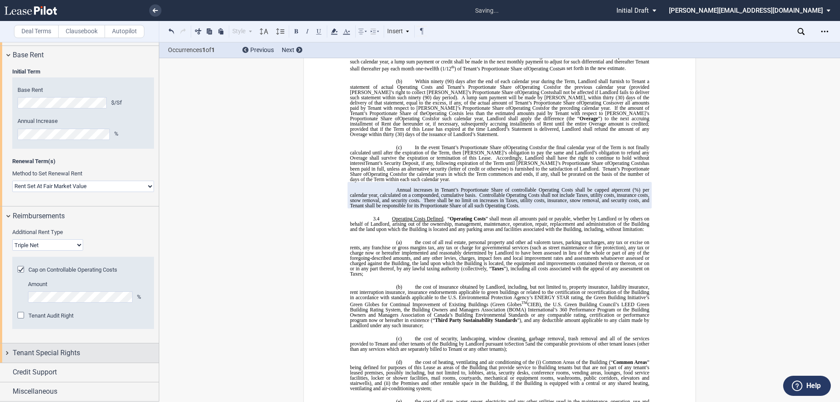
click at [8, 352] on div "Tenant Special Rights" at bounding box center [79, 353] width 159 height 19
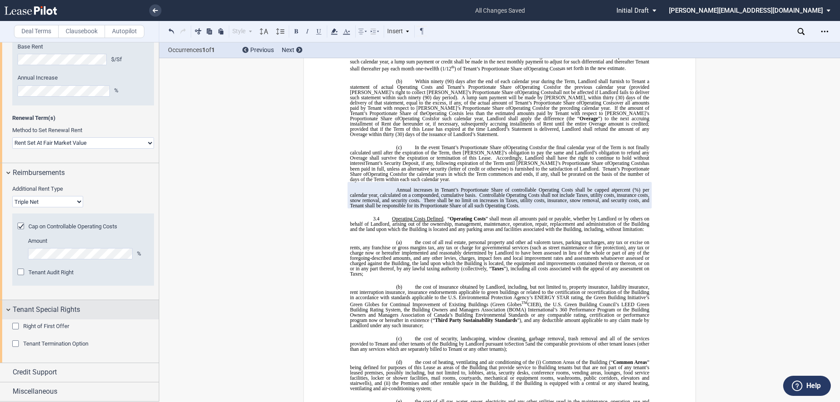
click at [9, 308] on div "Tenant Special Rights" at bounding box center [79, 309] width 159 height 19
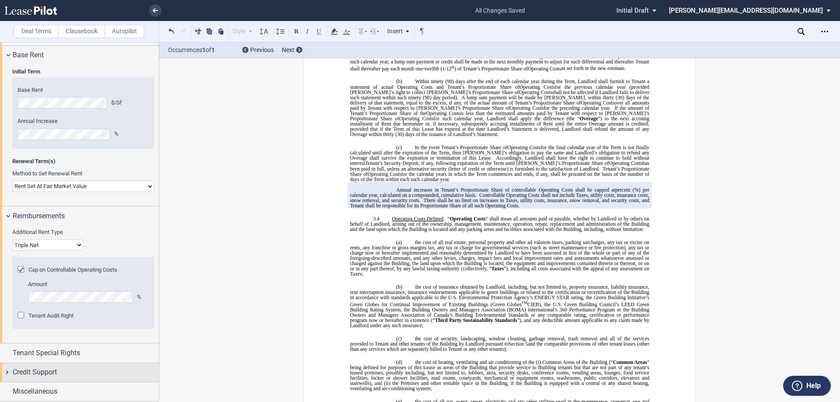
click at [8, 372] on div "Credit Support" at bounding box center [79, 372] width 159 height 19
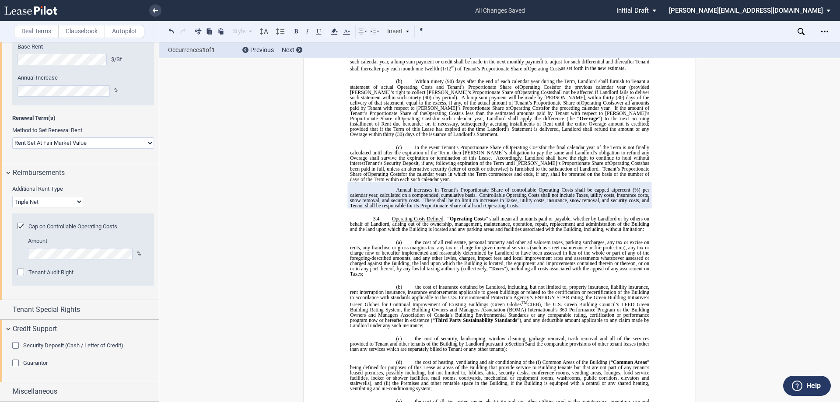
click at [16, 342] on div "Security Deposit (Cash / Letter of Credit)" at bounding box center [16, 346] width 9 height 9
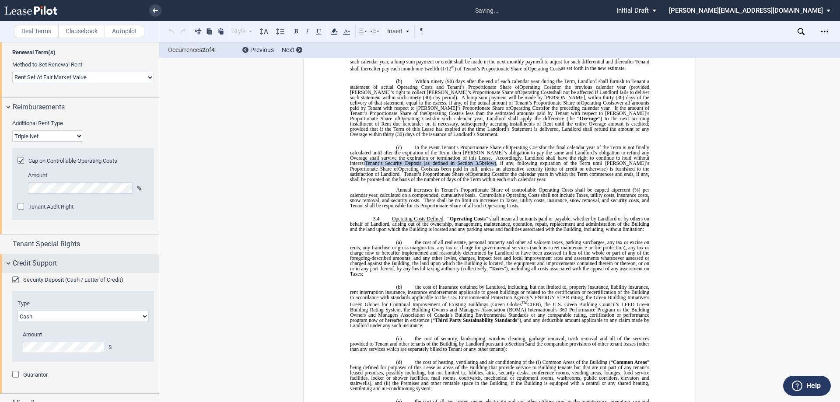
scroll to position [740, 0]
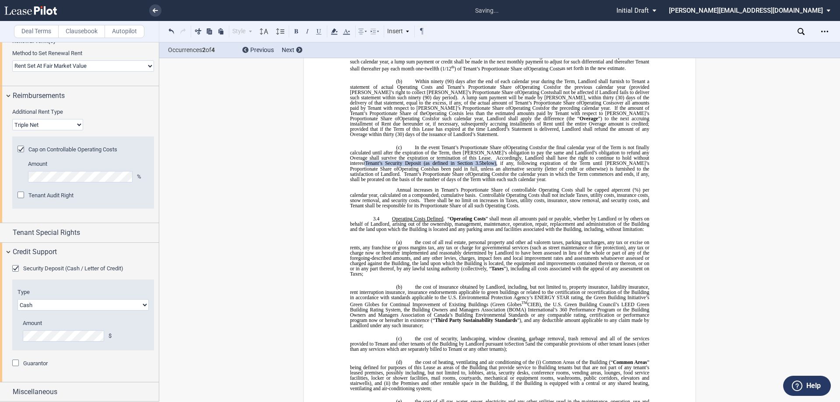
click at [62, 300] on select "Letter of Credit (L/C) Cash Cash and Letter of Credit" at bounding box center [83, 304] width 131 height 11
click at [18, 299] on select "Letter of Credit (L/C) Cash Cash and Letter of Credit" at bounding box center [83, 304] width 131 height 11
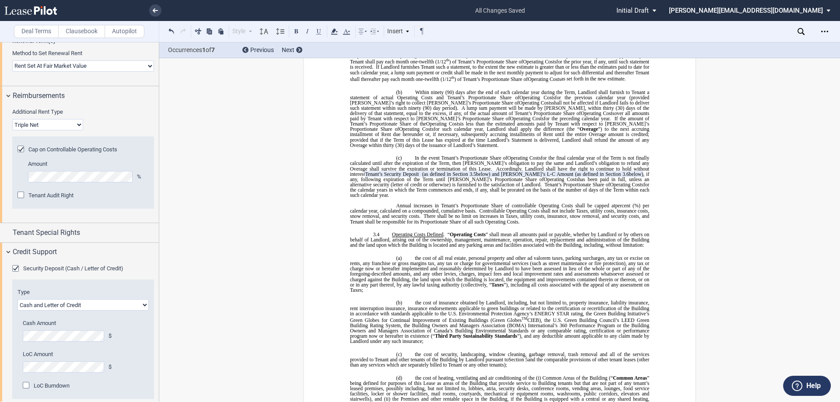
scroll to position [1270, 0]
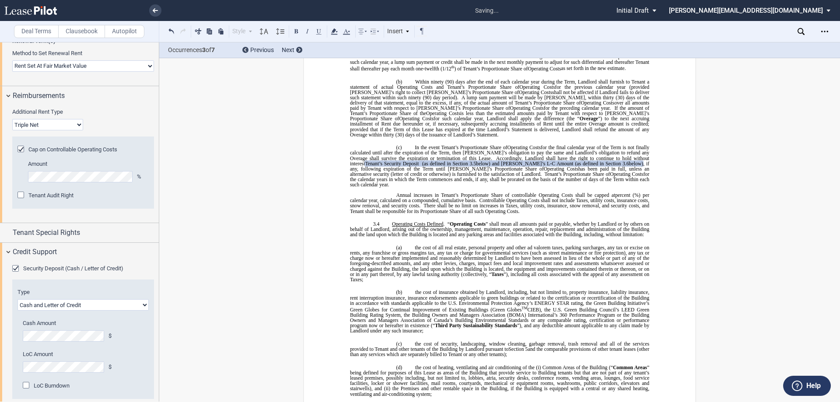
click at [44, 303] on select "Letter of Credit (L/C) Cash Cash and Letter of Credit" at bounding box center [83, 304] width 131 height 11
select select "cash"
click at [18, 299] on select "Letter of Credit (L/C) Cash Cash and Letter of Credit" at bounding box center [83, 304] width 131 height 11
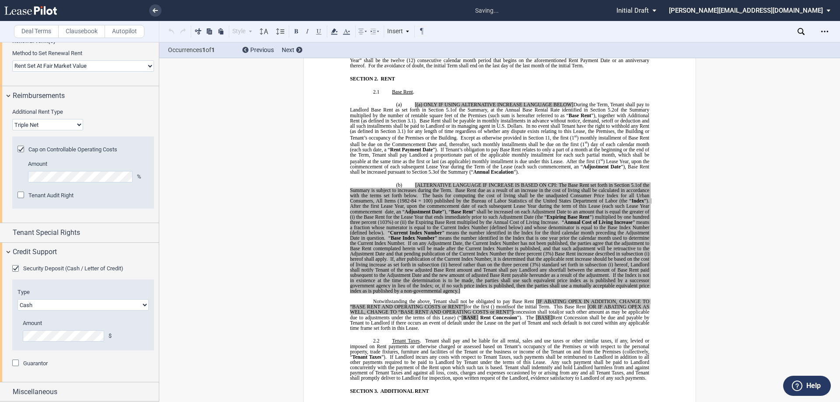
scroll to position [211, 0]
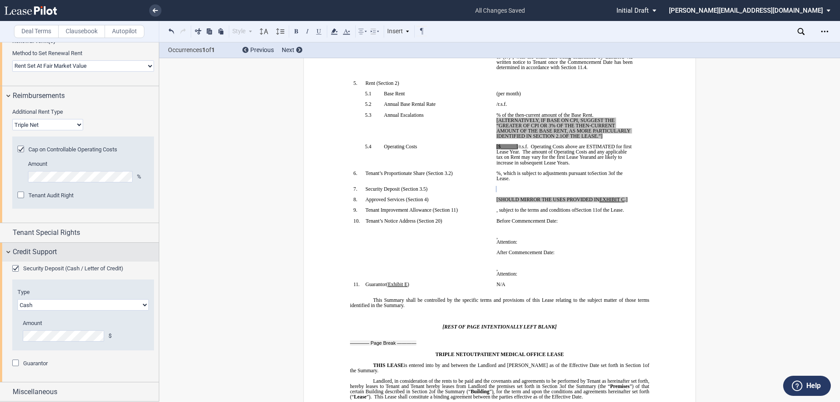
click at [8, 255] on div "Credit Support" at bounding box center [79, 252] width 159 height 19
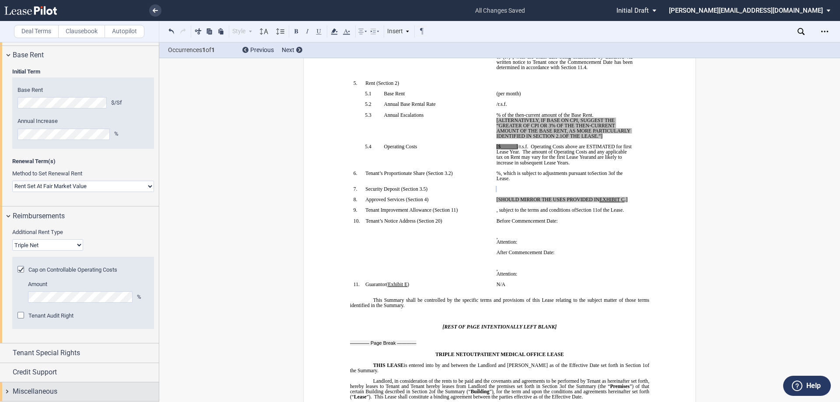
click at [8, 390] on div "Miscellaneous" at bounding box center [79, 392] width 159 height 19
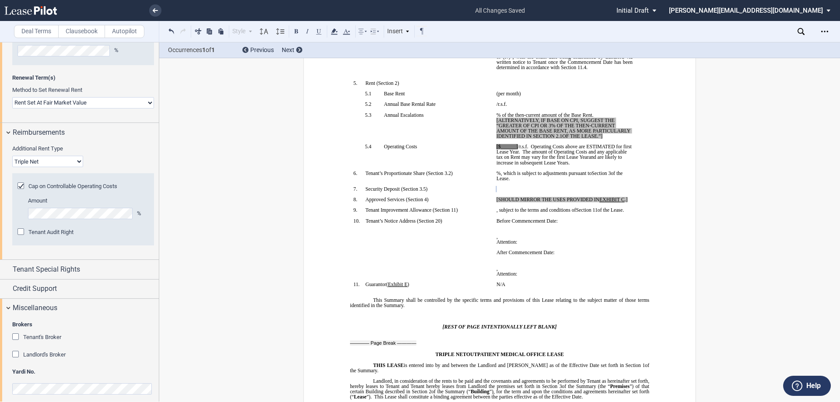
scroll to position [710, 0]
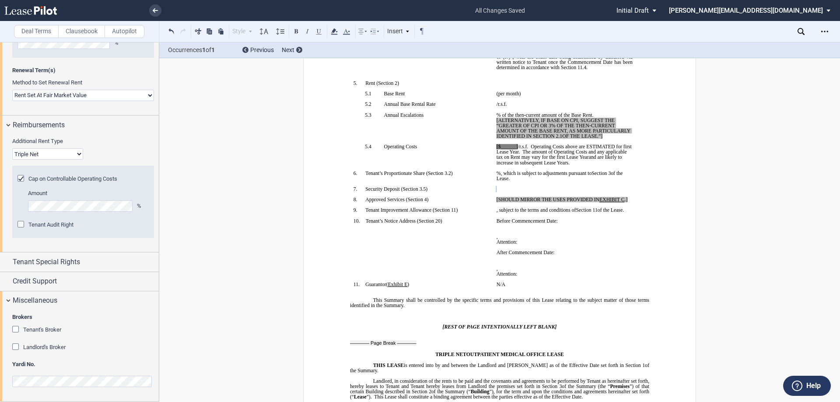
click at [17, 328] on div "Tenant's Broker" at bounding box center [16, 330] width 9 height 9
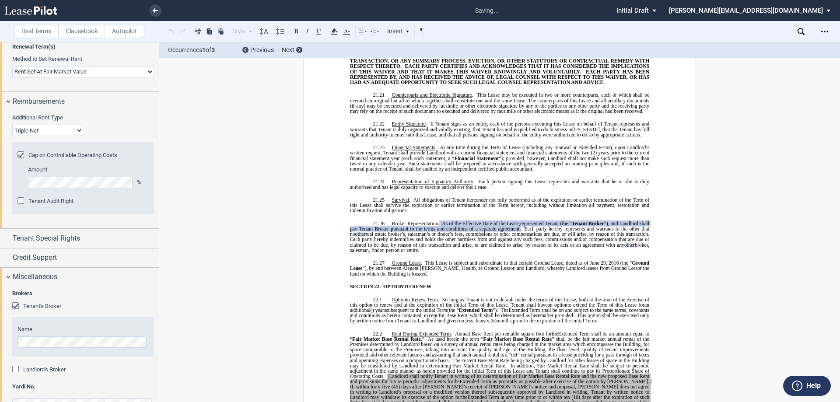
scroll to position [757, 0]
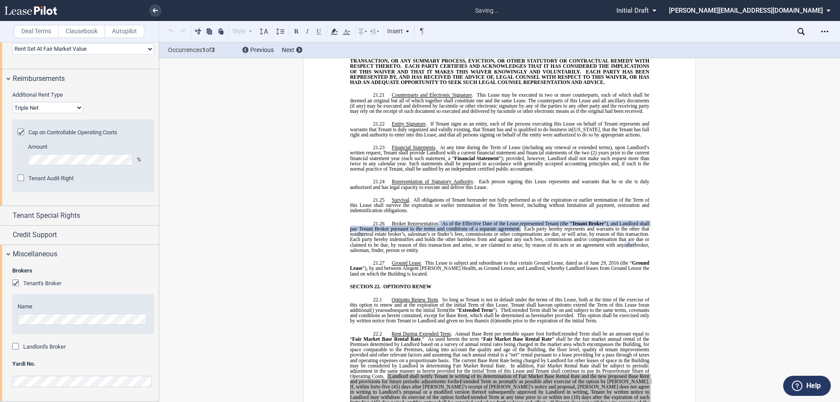
click at [18, 346] on div "Landlord's Broker" at bounding box center [16, 347] width 9 height 9
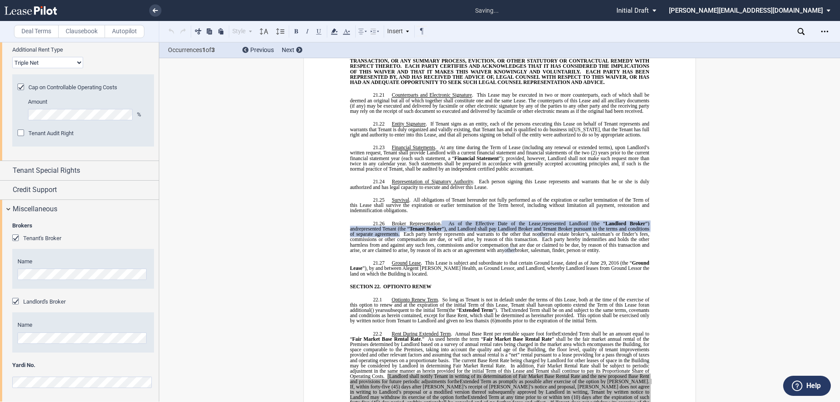
scroll to position [803, 0]
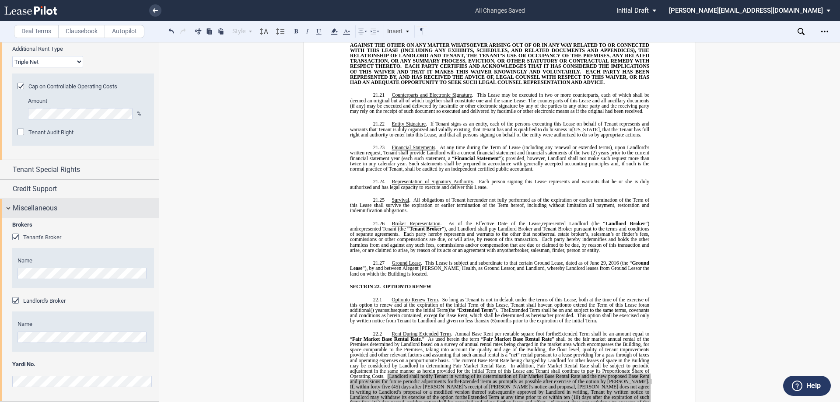
click at [6, 207] on div "Miscellaneous" at bounding box center [79, 208] width 159 height 19
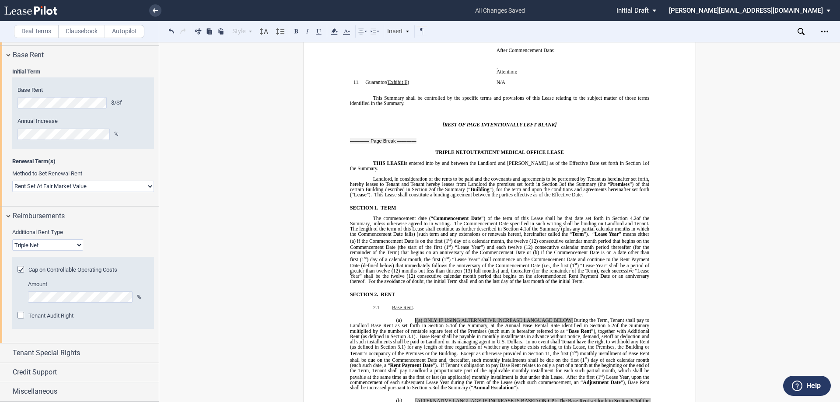
scroll to position [213, 0]
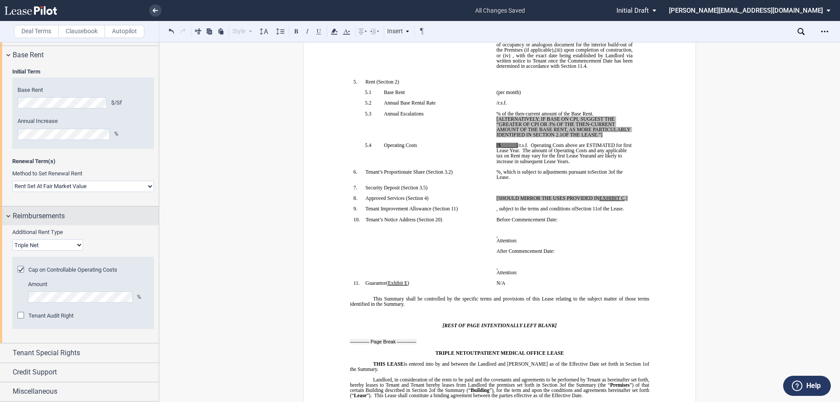
click at [10, 217] on div "Reimbursements" at bounding box center [79, 216] width 159 height 19
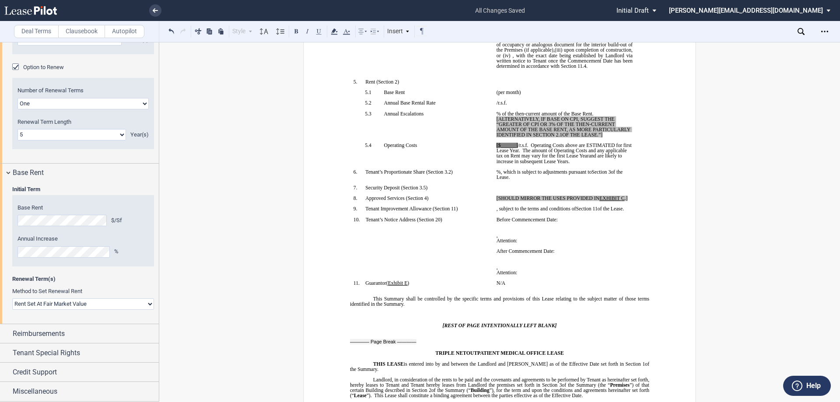
scroll to position [502, 0]
click at [10, 172] on div "Base Rent" at bounding box center [79, 173] width 159 height 19
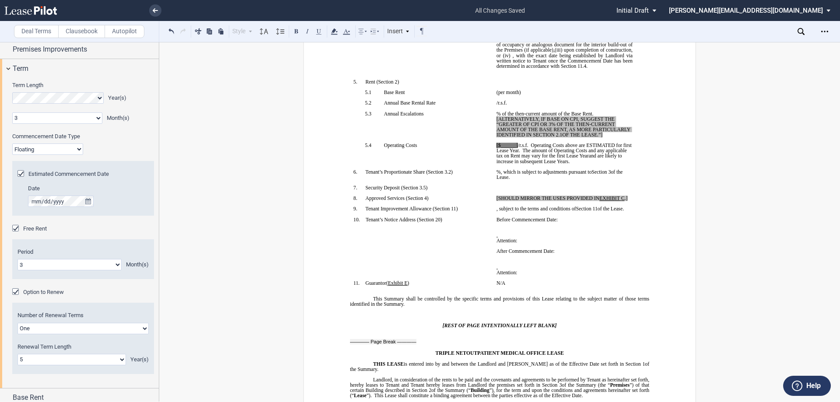
scroll to position [273, 0]
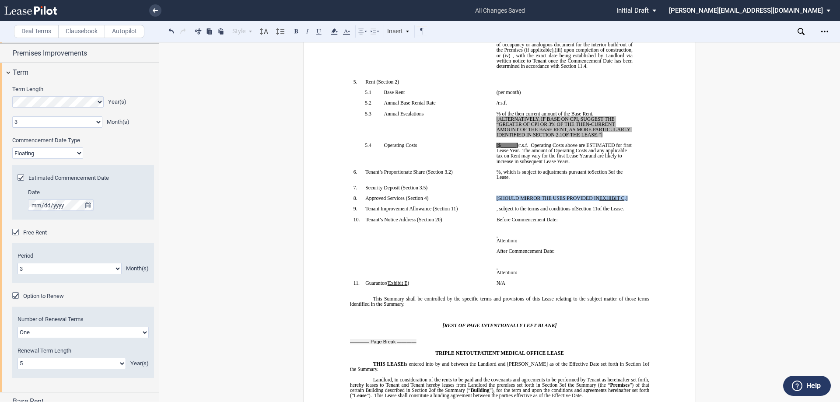
drag, startPoint x: 494, startPoint y: 204, endPoint x: 627, endPoint y: 204, distance: 132.6
click at [627, 201] on span "[SHOULD MIRROR THE USES PROVIDED IN EXHIBIT ﻿ C ﻿ .]" at bounding box center [562, 198] width 131 height 5
click at [523, 222] on span "Before Commencement Date:" at bounding box center [527, 219] width 61 height 5
drag, startPoint x: 493, startPoint y: 205, endPoint x: 604, endPoint y: 204, distance: 111.2
click at [604, 204] on td "P ﻿ ﻿l ﻿astic surgery office and operating/procedural center ﻿" at bounding box center [564, 201] width 143 height 11
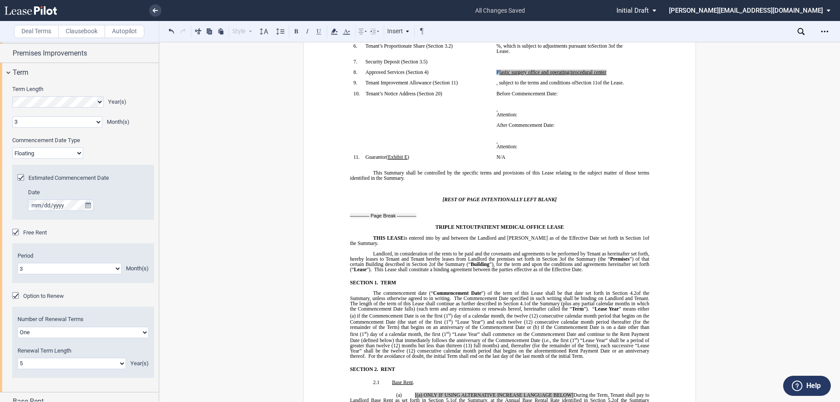
scroll to position [563, 0]
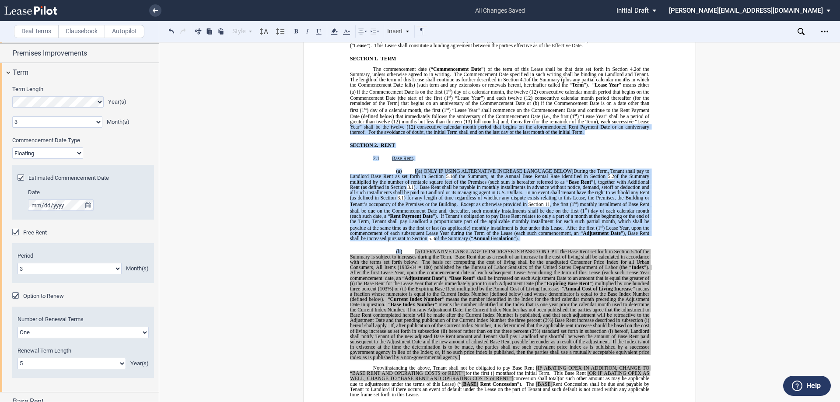
drag, startPoint x: 836, startPoint y: 73, endPoint x: 801, endPoint y: 197, distance: 129.6
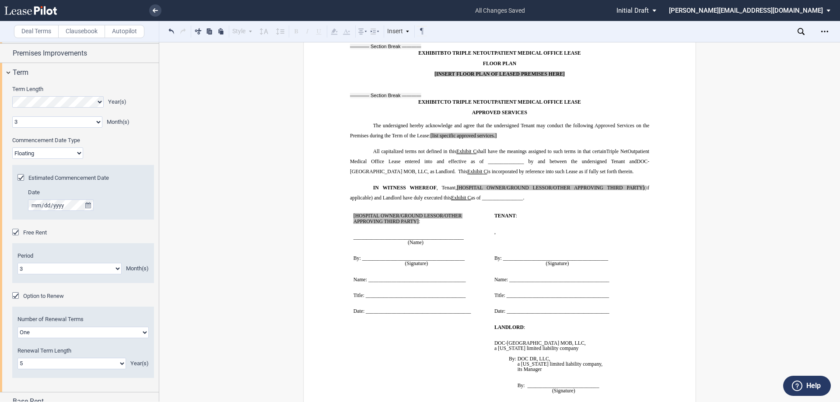
scroll to position [8166, 0]
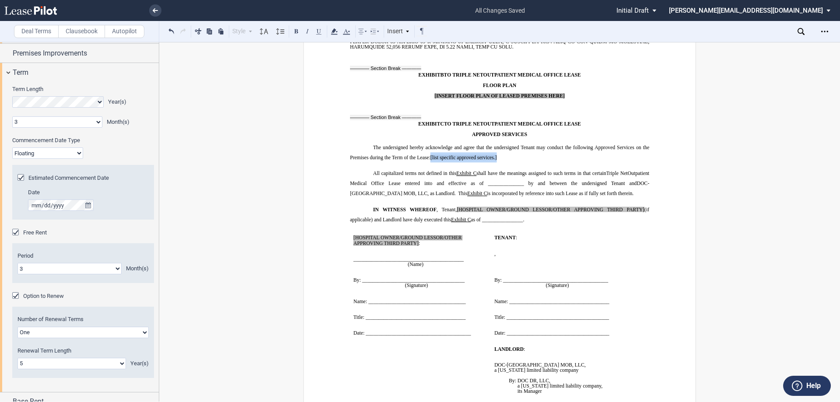
drag, startPoint x: 429, startPoint y: 121, endPoint x: 497, endPoint y: 119, distance: 67.9
click at [497, 142] on p "The undersigned hereby acknowledge and agree that the undersigned Tenant may co…" at bounding box center [499, 152] width 299 height 21
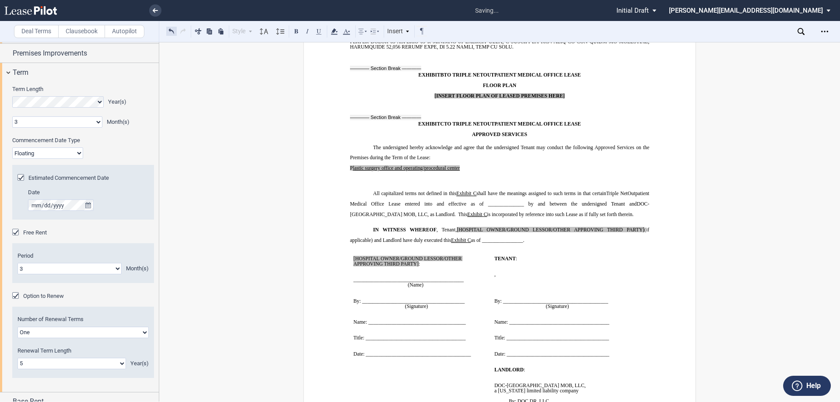
click at [174, 31] on button at bounding box center [171, 31] width 11 height 11
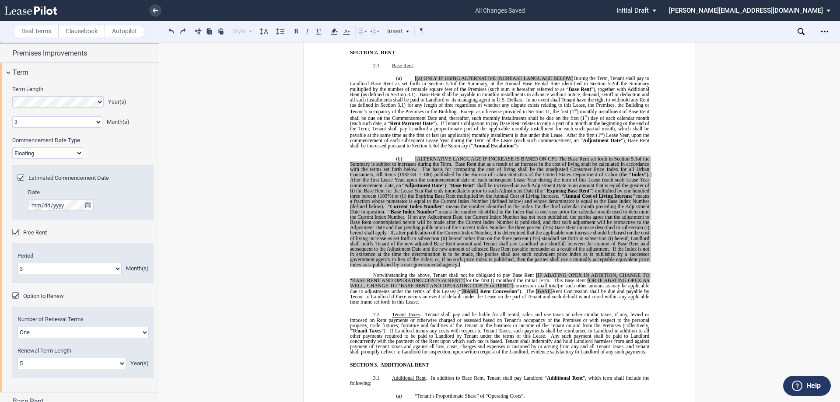
scroll to position [0, 0]
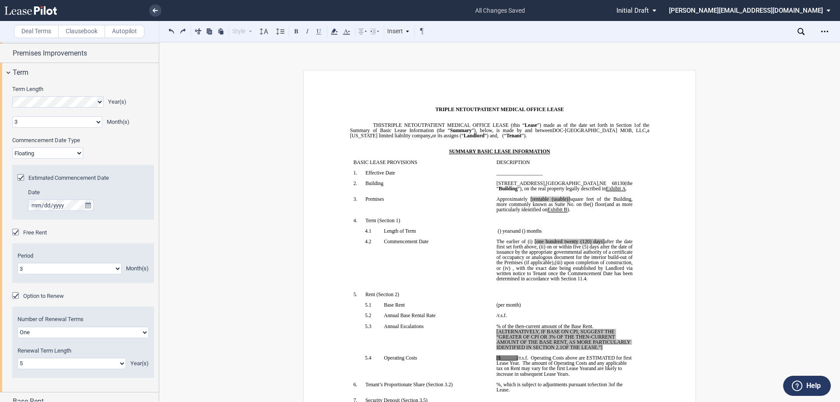
click at [576, 313] on p "﻿" at bounding box center [565, 310] width 136 height 5
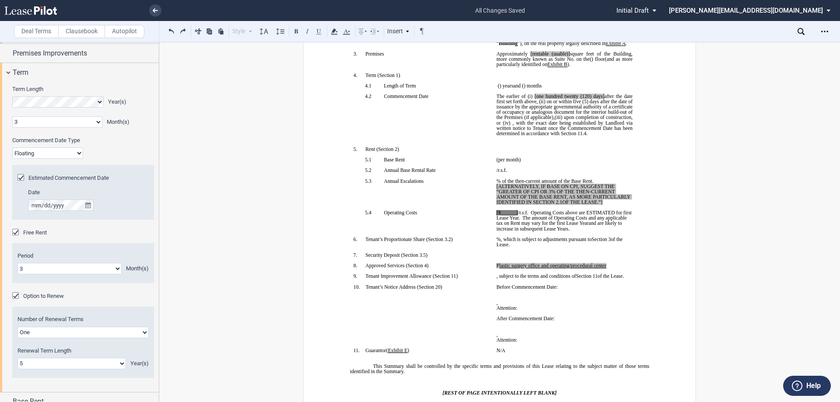
scroll to position [175, 0]
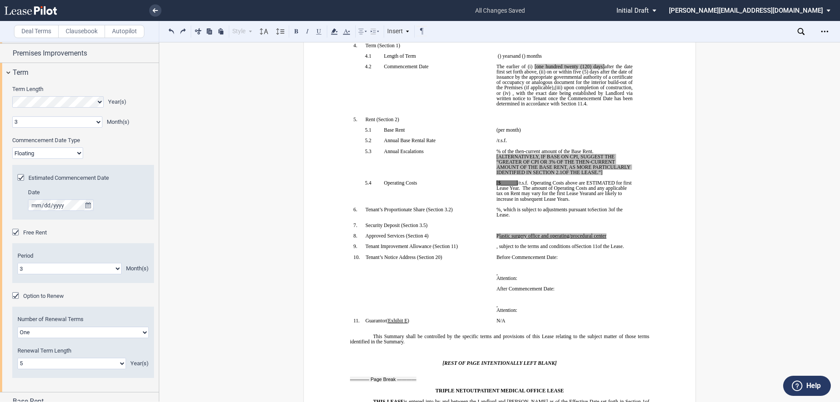
click at [513, 239] on span "﻿astic surgery office and operating/procedural center" at bounding box center [553, 235] width 105 height 5
drag, startPoint x: 605, startPoint y: 240, endPoint x: 494, endPoint y: 240, distance: 111.6
click at [494, 240] on td "P ﻿ ﻿l ﻿astic surgery office and operating/procedural center ﻿" at bounding box center [564, 238] width 143 height 11
click at [551, 255] on p "﻿" at bounding box center [565, 251] width 136 height 5
click at [499, 239] on span "﻿ ﻿l ﻿astic surgery office and operating/procedural center" at bounding box center [552, 235] width 107 height 5
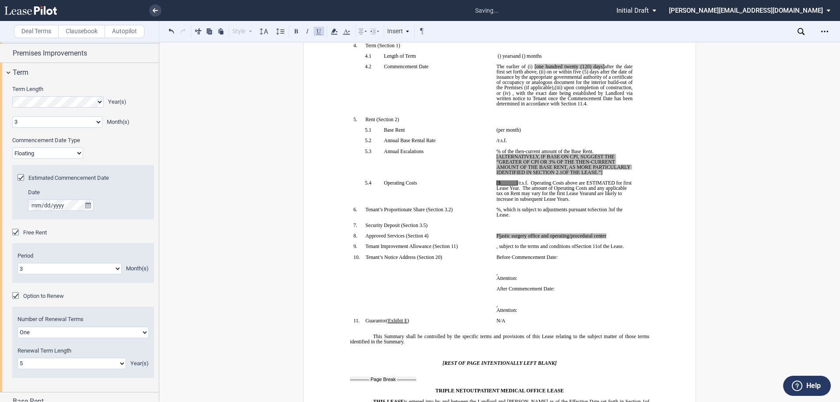
click at [602, 260] on p "Before Commencement Date:" at bounding box center [565, 257] width 136 height 5
drag, startPoint x: 600, startPoint y: 242, endPoint x: 495, endPoint y: 242, distance: 104.6
click at [497, 239] on p "P ﻿ ﻿l ﻿ astic surgery office and operating/procedural center" at bounding box center [565, 235] width 136 height 5
click at [319, 33] on button at bounding box center [319, 31] width 11 height 11
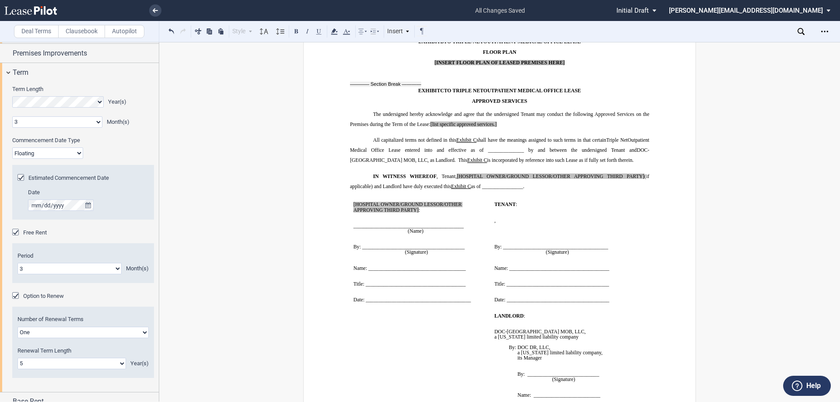
scroll to position [8166, 0]
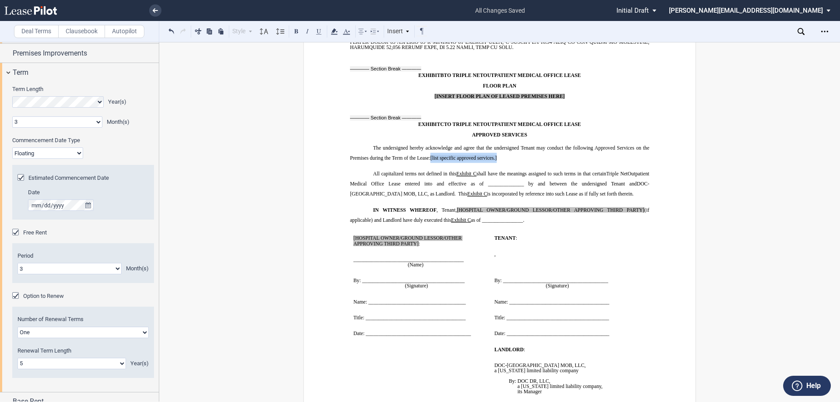
drag, startPoint x: 496, startPoint y: 121, endPoint x: 430, endPoint y: 119, distance: 66.1
click at [431, 155] on span "[list specific approved services.]" at bounding box center [464, 157] width 67 height 5
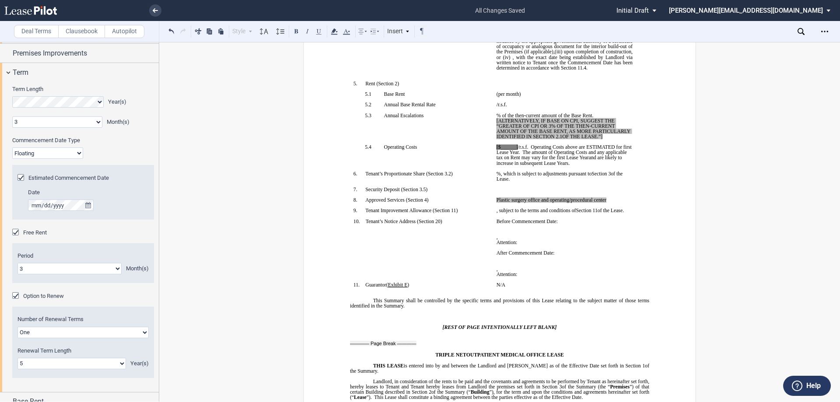
scroll to position [0, 0]
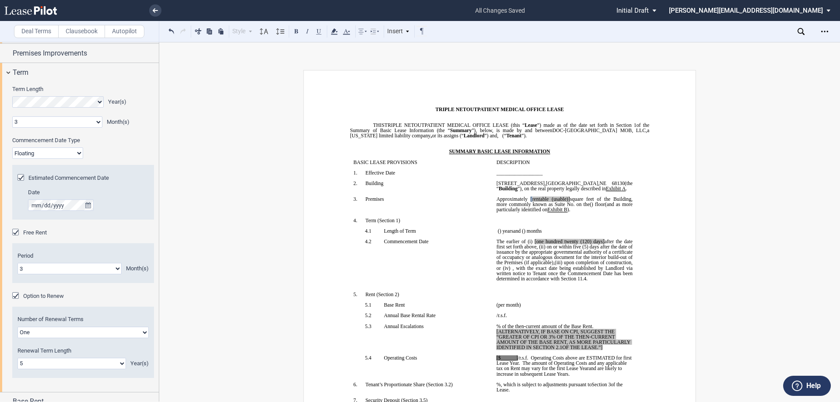
click at [544, 199] on span "[rentable (usable)]" at bounding box center [550, 199] width 39 height 5
drag, startPoint x: 584, startPoint y: 199, endPoint x: 562, endPoint y: 198, distance: 21.9
click at [562, 198] on span "Approximately ﻿ ﻿ rentable (usable)] square feet of the Building, more commonly…" at bounding box center [565, 202] width 137 height 11
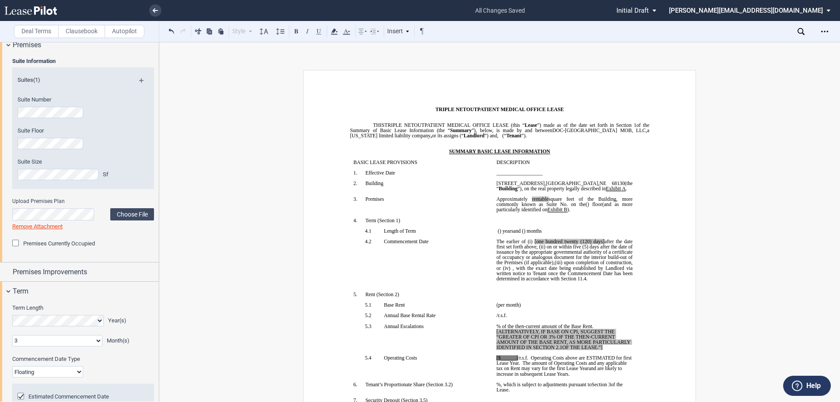
scroll to position [10, 0]
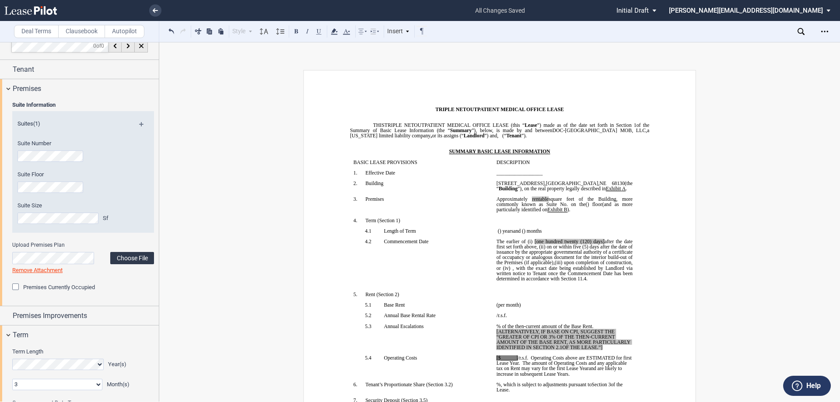
click at [133, 261] on label "Choose File" at bounding box center [132, 258] width 44 height 12
click at [133, 254] on label "Choose File" at bounding box center [132, 257] width 44 height 12
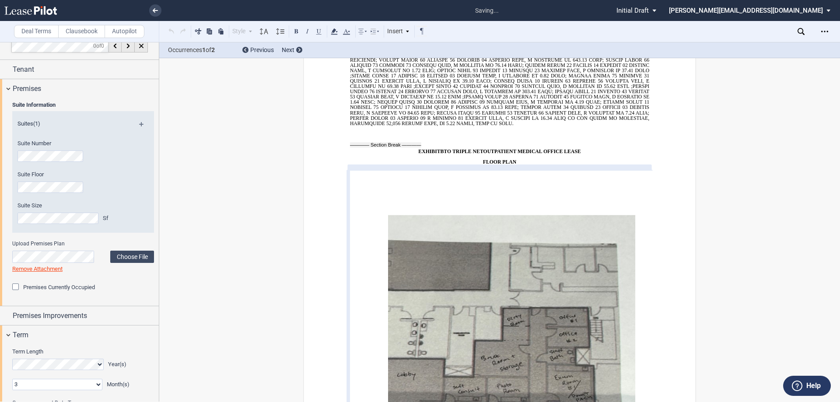
scroll to position [8088, 0]
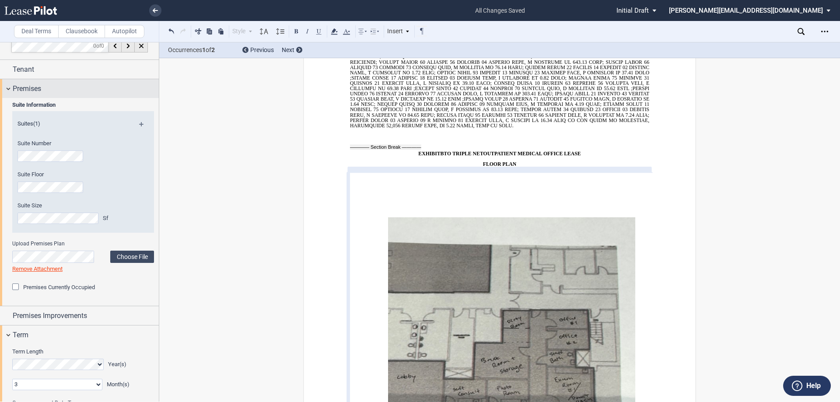
click at [10, 88] on div "Premises" at bounding box center [79, 88] width 159 height 19
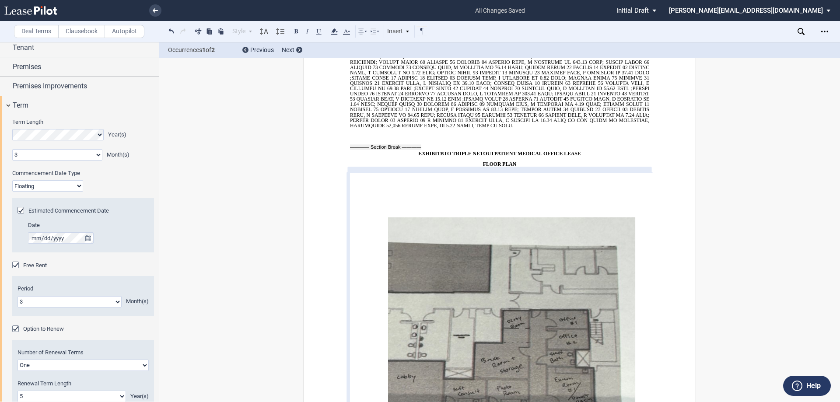
scroll to position [10, 0]
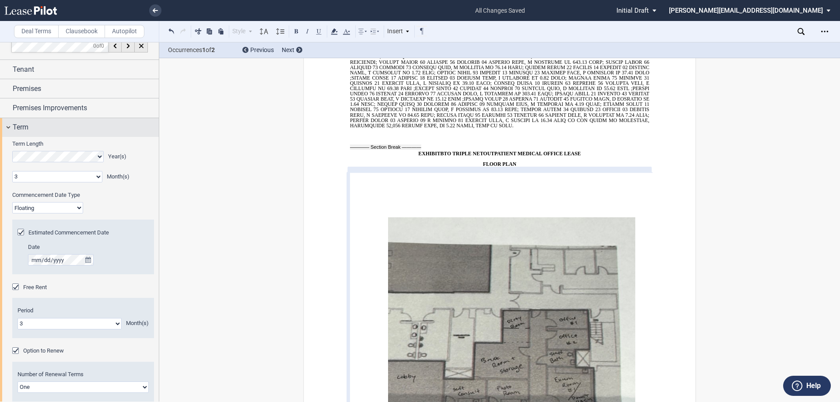
click at [7, 124] on div "Term" at bounding box center [79, 127] width 159 height 19
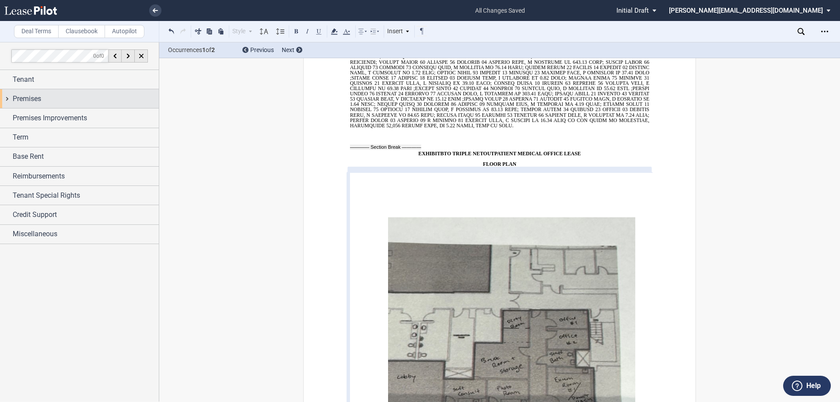
click at [7, 97] on div "Premises" at bounding box center [79, 98] width 159 height 19
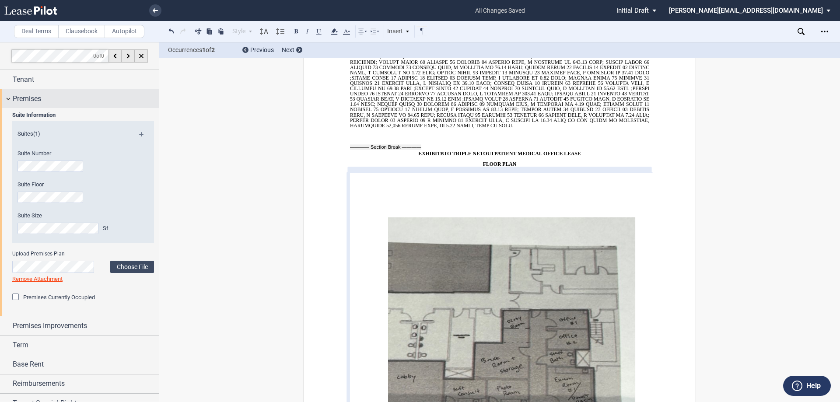
click at [7, 97] on div "Premises" at bounding box center [79, 98] width 159 height 19
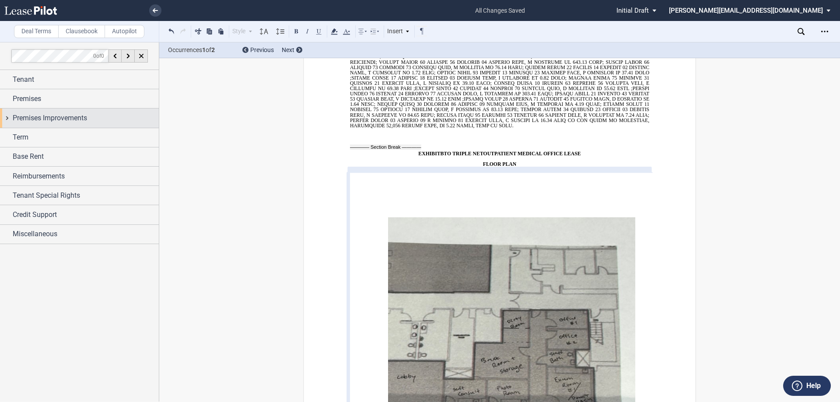
click at [7, 118] on div "Premises Improvements" at bounding box center [79, 118] width 159 height 19
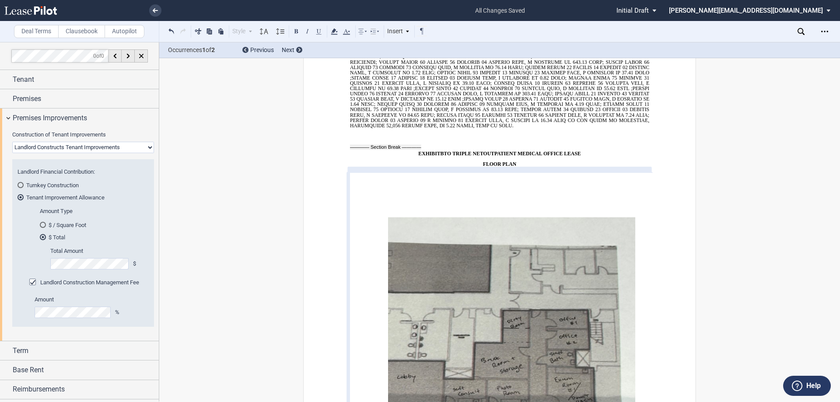
click at [43, 225] on div "$ / Square Foot" at bounding box center [43, 225] width 6 height 6
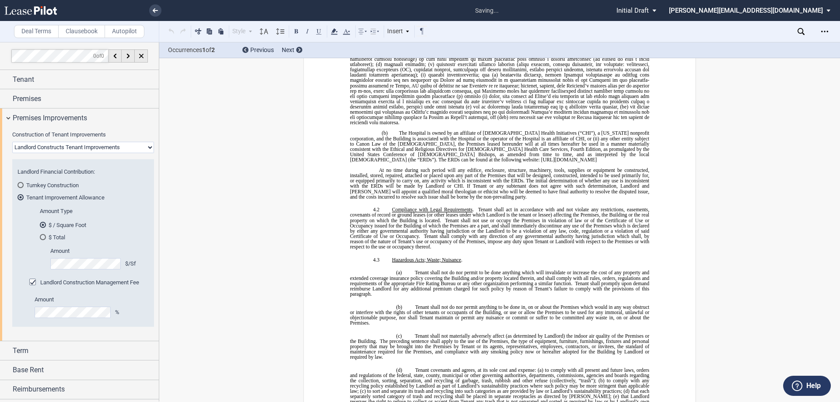
scroll to position [4168, 0]
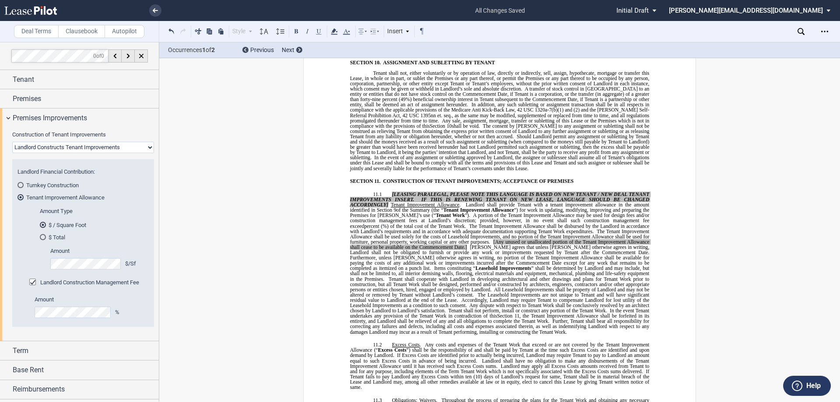
click at [471, 239] on span "[Any unused or unallocated portion of the Tenant Improvement Allowance shall ce…" at bounding box center [500, 244] width 301 height 11
drag, startPoint x: 394, startPoint y: 219, endPoint x: 442, endPoint y: 221, distance: 47.7
click at [442, 223] on span "The Tenant Improvement Allowance shall be disbursed by the Landlord in accordan…" at bounding box center [501, 278] width 302 height 111
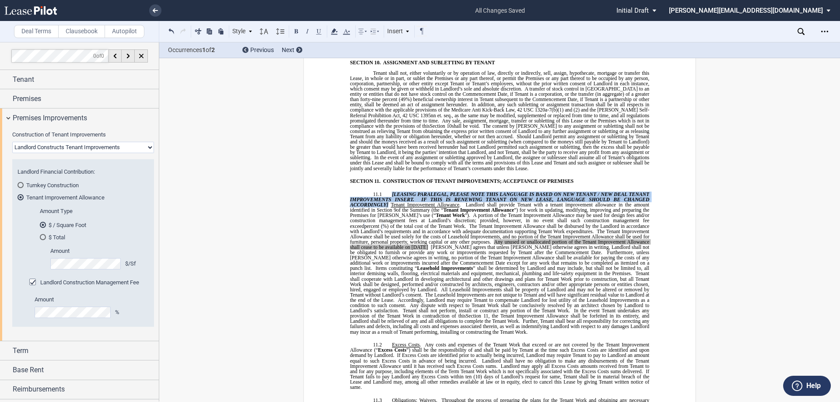
drag, startPoint x: 386, startPoint y: 178, endPoint x: 390, endPoint y: 169, distance: 10.2
click at [390, 192] on span "[LEASING PARALEGAL, PLEASE NOTE THIS LANGUAGE IS BASED ON NEW TENANT / NEW DEAL…" at bounding box center [500, 205] width 301 height 27
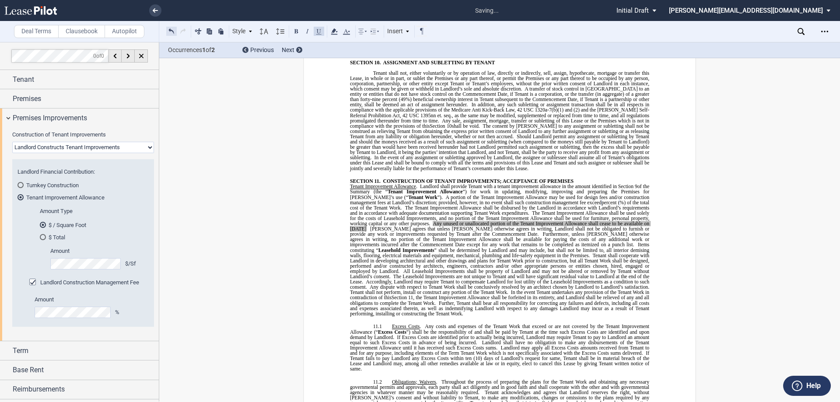
click at [175, 32] on button at bounding box center [171, 31] width 11 height 11
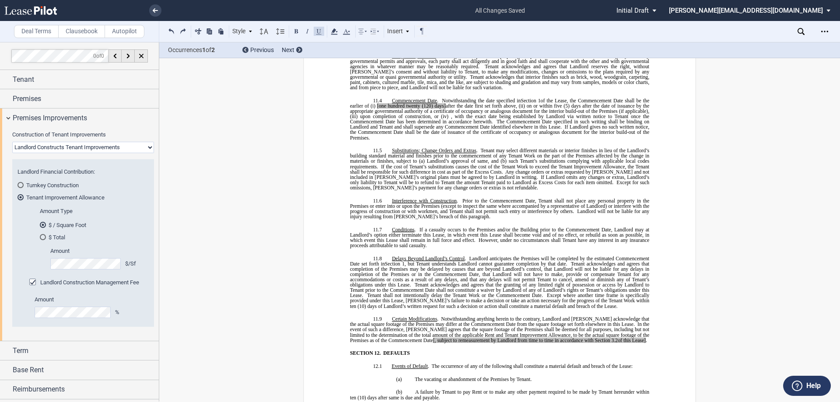
scroll to position [4518, 0]
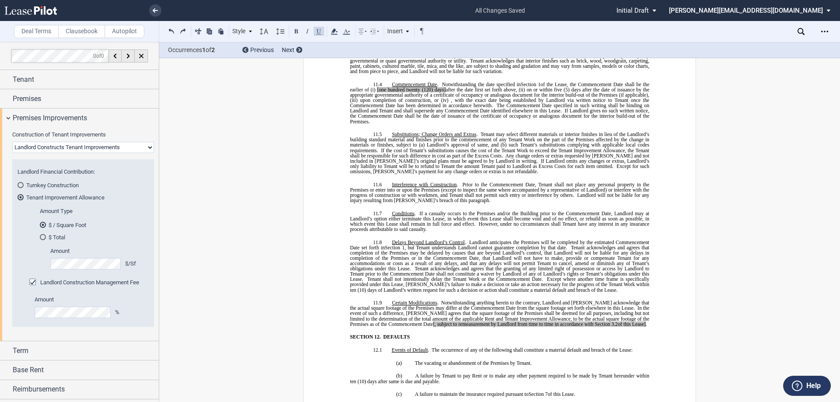
click at [433, 321] on span "[, subject to remeasurement by Landlord from time to time in accordance with Se…" at bounding box center [521, 323] width 177 height 5
click at [644, 321] on span "." at bounding box center [644, 323] width 1 height 5
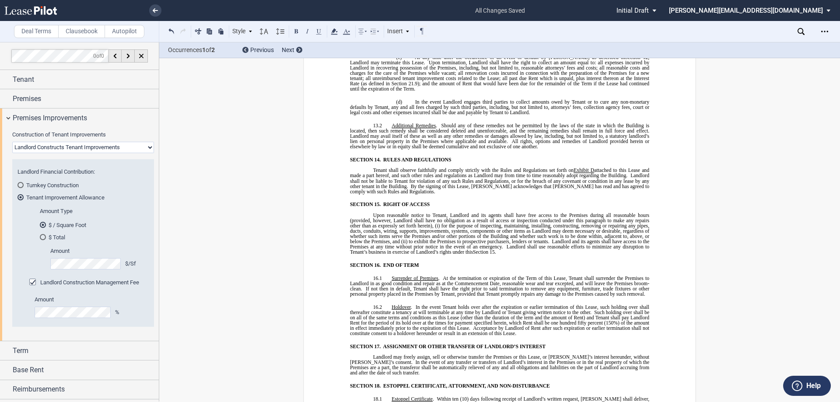
scroll to position [5219, 0]
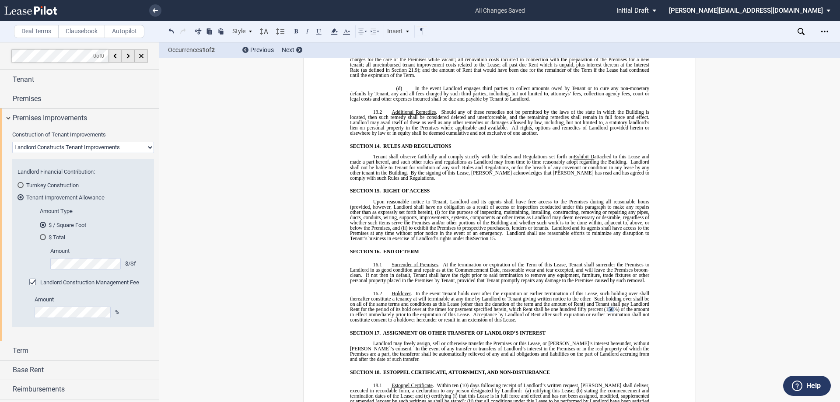
drag, startPoint x: 606, startPoint y: 277, endPoint x: 611, endPoint y: 277, distance: 5.3
click at [611, 307] on span "(150%) of the amount in effect immediately prior to the expiration of this Leas…" at bounding box center [500, 312] width 301 height 11
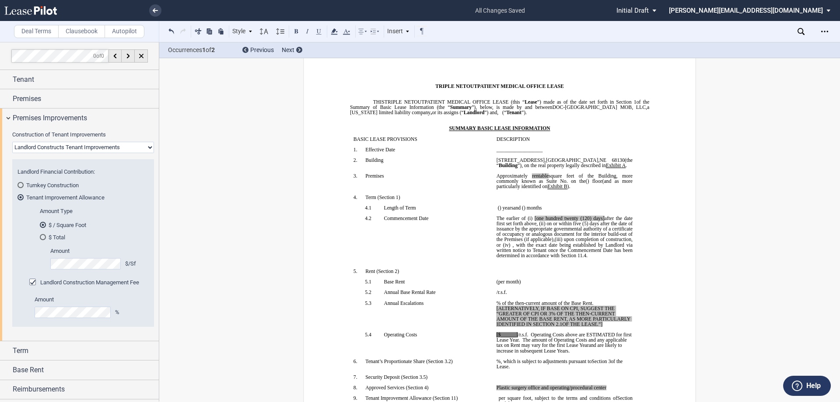
scroll to position [70, 0]
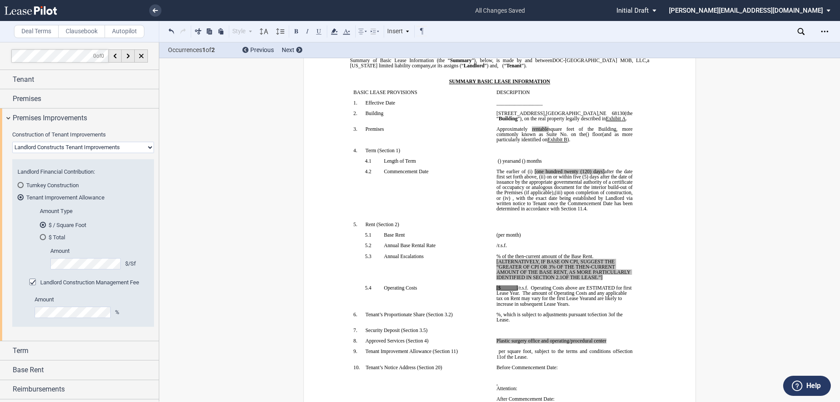
drag, startPoint x: 603, startPoint y: 283, endPoint x: 495, endPoint y: 267, distance: 109.6
click at [497, 267] on p "﻿ ﻿ % of the then-current amount of the Base Rent. [ALTERNATIVELY, IF BASE ON C…" at bounding box center [565, 267] width 136 height 27
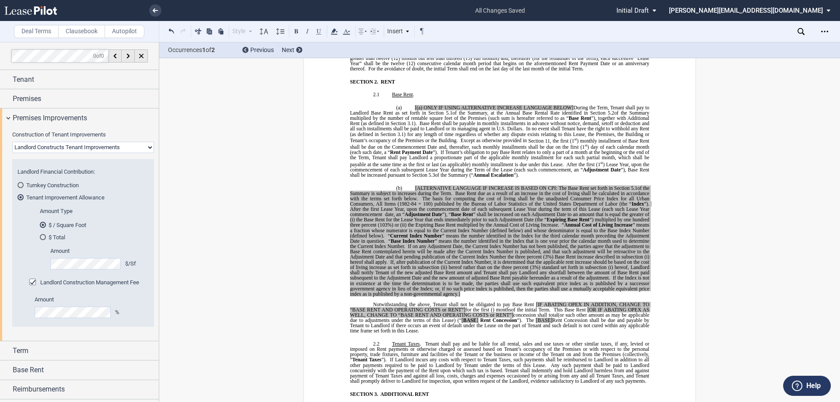
scroll to position [613, 0]
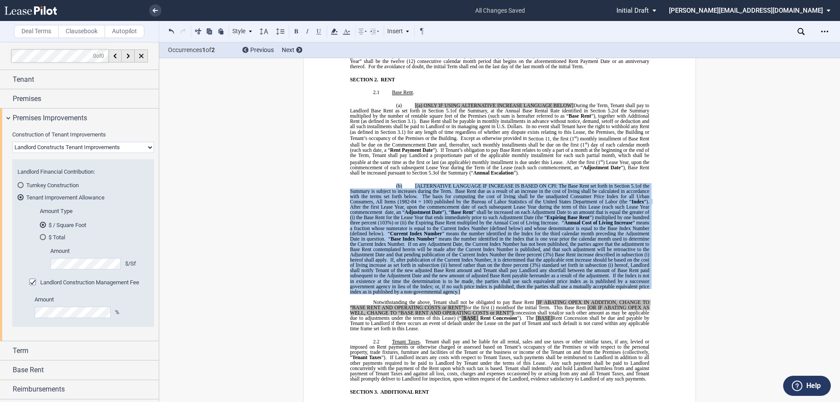
drag, startPoint x: 461, startPoint y: 292, endPoint x: 392, endPoint y: 182, distance: 129.2
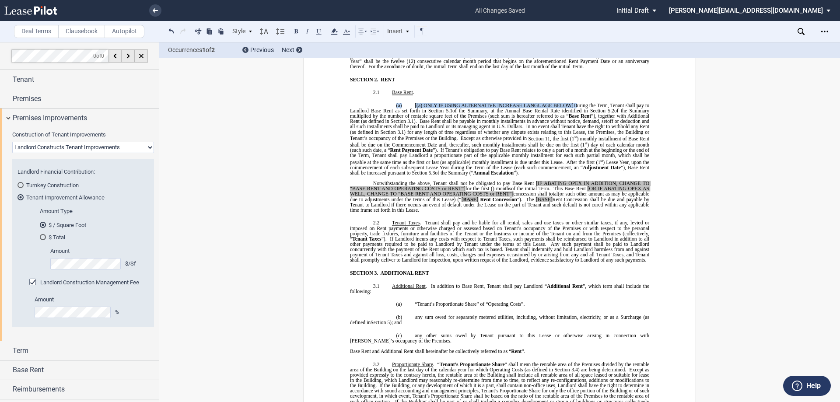
drag, startPoint x: 575, startPoint y: 105, endPoint x: 394, endPoint y: 108, distance: 181.2
click at [394, 108] on p "(a) [(a) ONLY IF USING ALTERNATIVE INCREASE LANGUAGE BELOW] During the Term, Te…" at bounding box center [499, 139] width 299 height 73
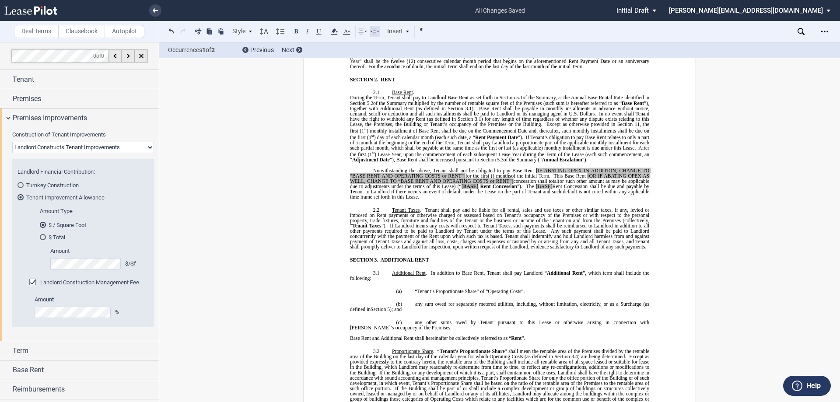
click at [376, 31] on icon at bounding box center [375, 31] width 11 height 11
click at [395, 48] on use at bounding box center [394, 48] width 6 height 7
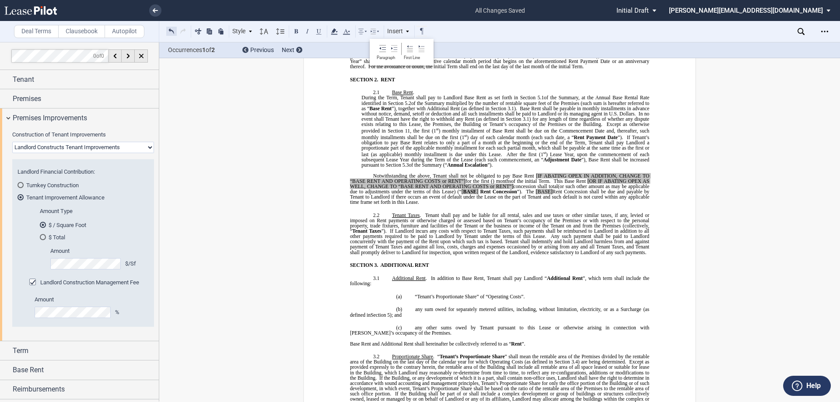
click at [169, 29] on button at bounding box center [171, 31] width 11 height 11
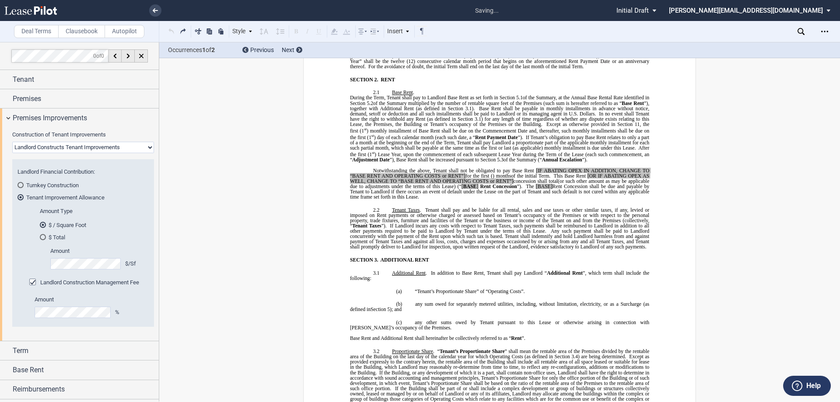
click at [169, 29] on div "Style SECTION 1. Section 1.1 Subsection 1 (a) Subsection 2 (i) Subsection 3 (1)…" at bounding box center [297, 31] width 262 height 11
click at [169, 30] on button at bounding box center [171, 31] width 11 height 11
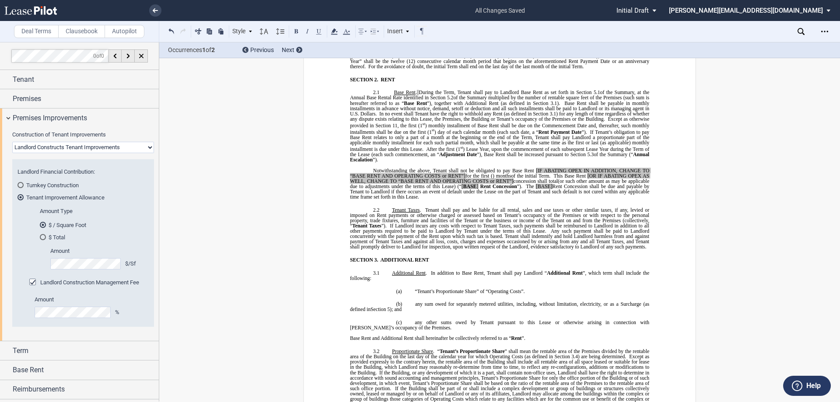
click at [422, 211] on span at bounding box center [423, 209] width 4 height 5
click at [424, 32] on button at bounding box center [422, 31] width 11 height 11
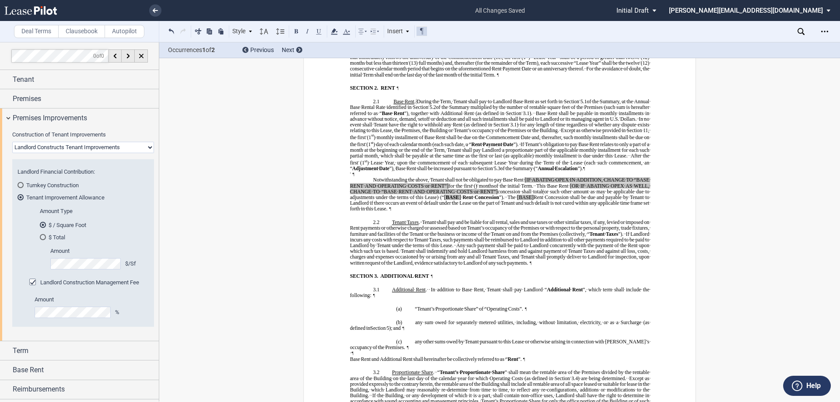
click at [417, 99] on span "During the Term, Tenant shall pay to Landlord Base Rent as set forth in Section" at bounding box center [498, 101] width 162 height 5
click at [374, 33] on icon at bounding box center [375, 31] width 11 height 11
click at [408, 50] on use at bounding box center [410, 48] width 6 height 7
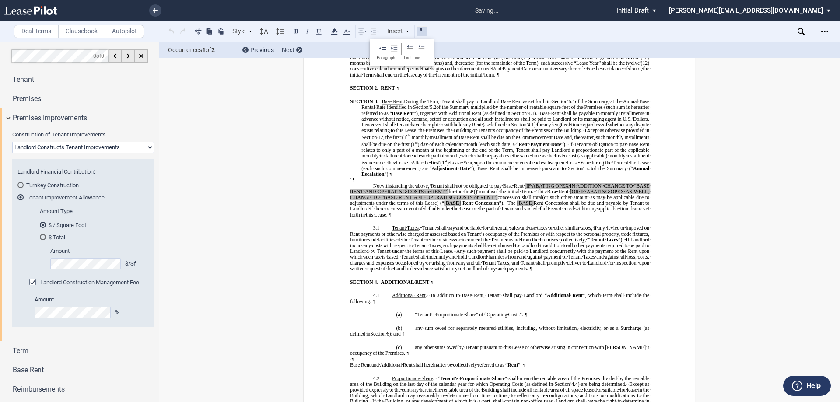
click at [363, 122] on span ") for any length of time regardless of whether any dispute exists relating to t…" at bounding box center [506, 127] width 289 height 11
click at [174, 32] on button at bounding box center [171, 31] width 11 height 11
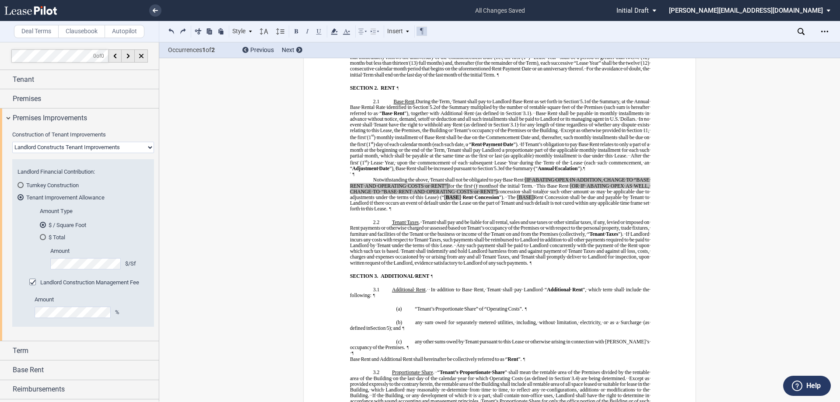
click at [416, 99] on span "During the Term, Tenant shall pay to Landlord Base Rent as set forth in Section" at bounding box center [497, 101] width 163 height 5
click at [450, 126] on span ") for any length of time regardless of whether any dispute exists relating to t…" at bounding box center [500, 127] width 300 height 11
click at [423, 31] on button at bounding box center [422, 31] width 11 height 11
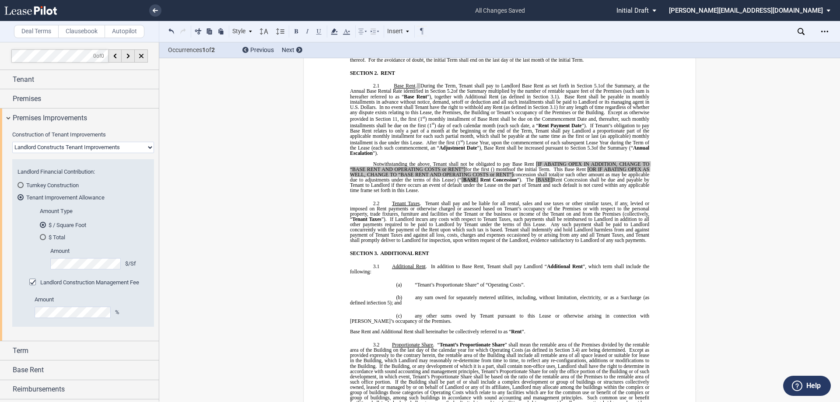
click at [473, 107] on span "In no event shall Tenant have the right to withhold any Rent (as defined in Sec…" at bounding box center [463, 107] width 169 height 5
drag, startPoint x: 393, startPoint y: 85, endPoint x: 412, endPoint y: 86, distance: 19.3
click at [412, 86] on span "Base Rent" at bounding box center [404, 86] width 21 height 5
click at [411, 101] on span "Base Rent shall be payable in monthly installments in advance without notice, d…" at bounding box center [500, 102] width 301 height 16
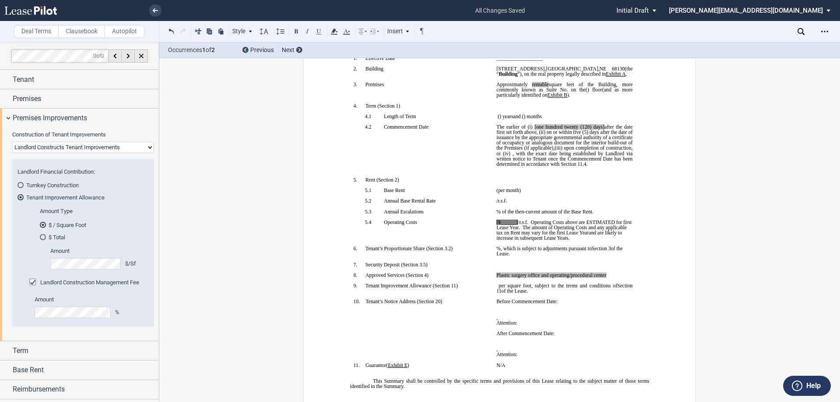
scroll to position [7, 0]
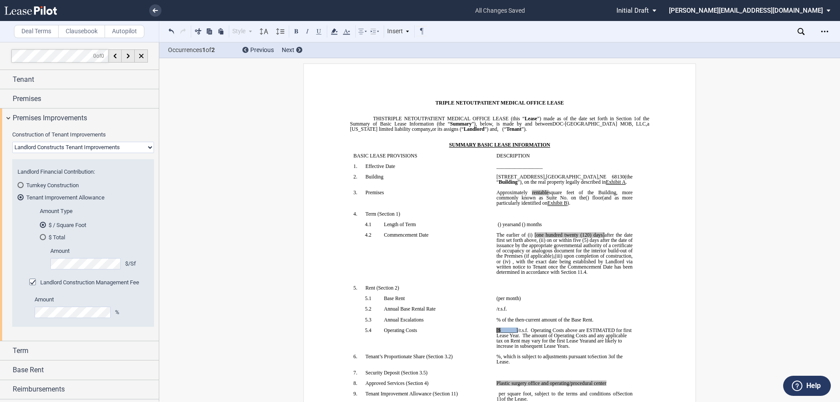
drag, startPoint x: 516, startPoint y: 336, endPoint x: 499, endPoint y: 334, distance: 16.7
click at [499, 334] on span "[$______] /r.s.f. Operating Costs above are ESTIMATED for first Lease Year. The…" at bounding box center [565, 336] width 137 height 16
click at [497, 333] on span "[$﻿18.39" at bounding box center [505, 330] width 16 height 5
click at [547, 344] on span "The amount of Operating Costs and any applicable tax on Rent may vary for the f…" at bounding box center [563, 338] width 132 height 11
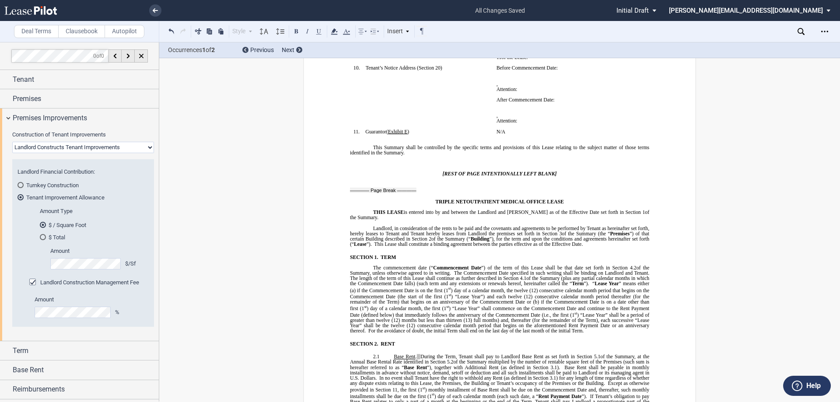
scroll to position [357, 0]
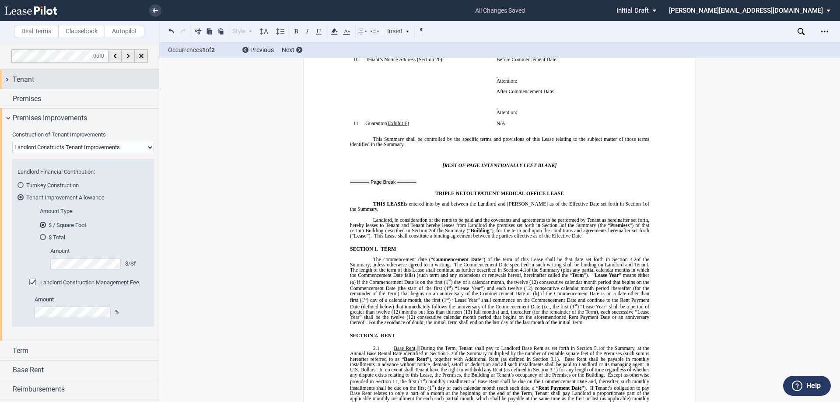
click at [8, 79] on div "Tenant" at bounding box center [79, 79] width 159 height 19
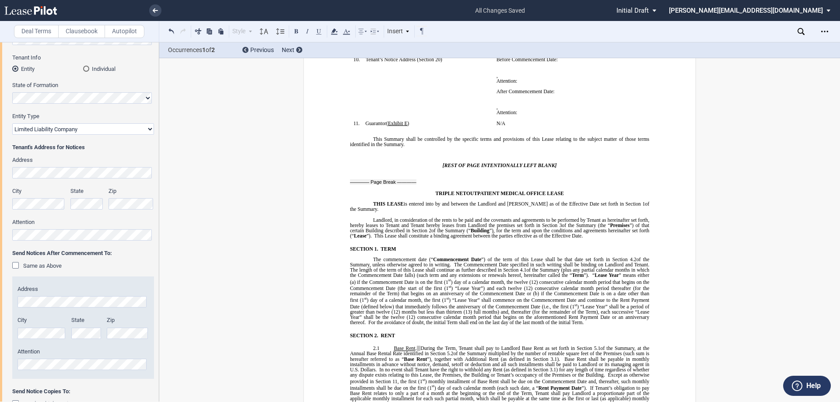
scroll to position [0, 0]
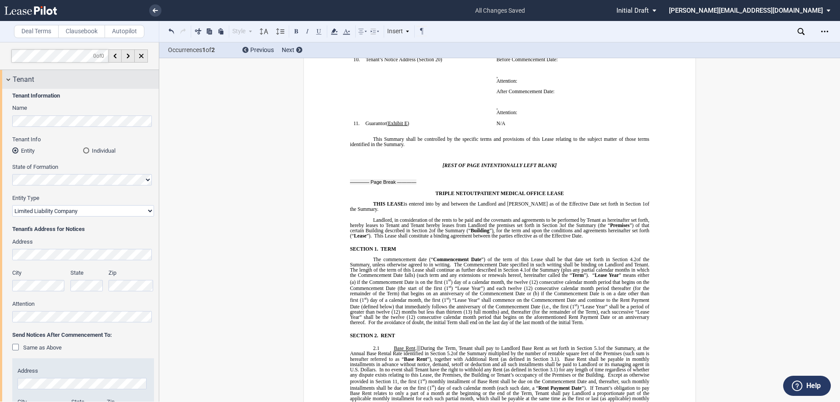
click at [5, 81] on div "Tenant" at bounding box center [79, 79] width 159 height 19
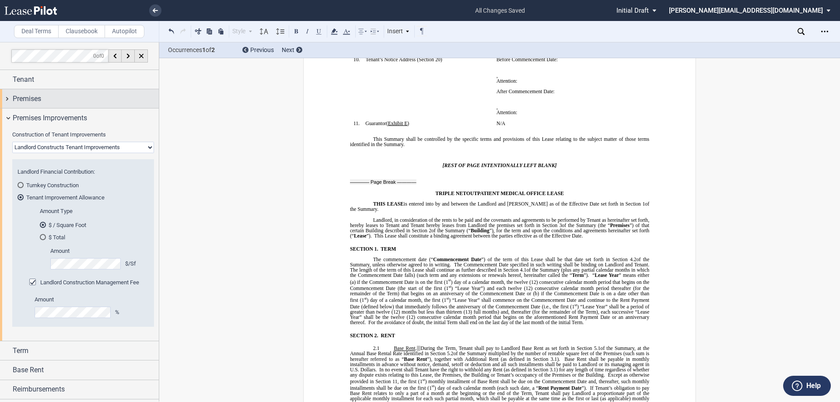
click at [9, 98] on div "Premises" at bounding box center [79, 98] width 159 height 19
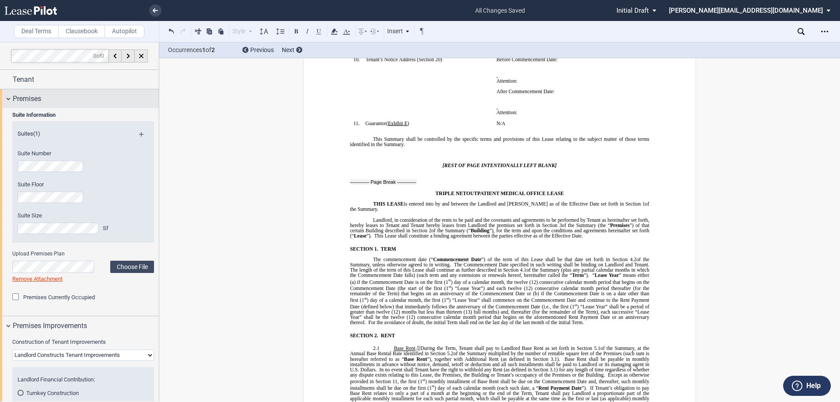
click at [10, 98] on div "Premises" at bounding box center [79, 98] width 159 height 19
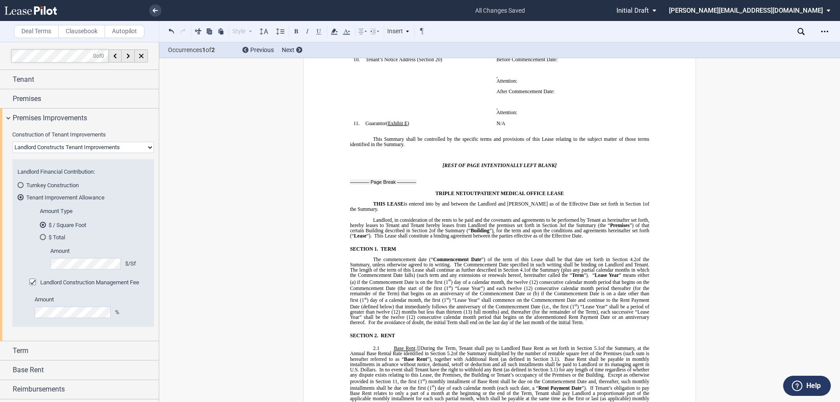
scroll to position [44, 0]
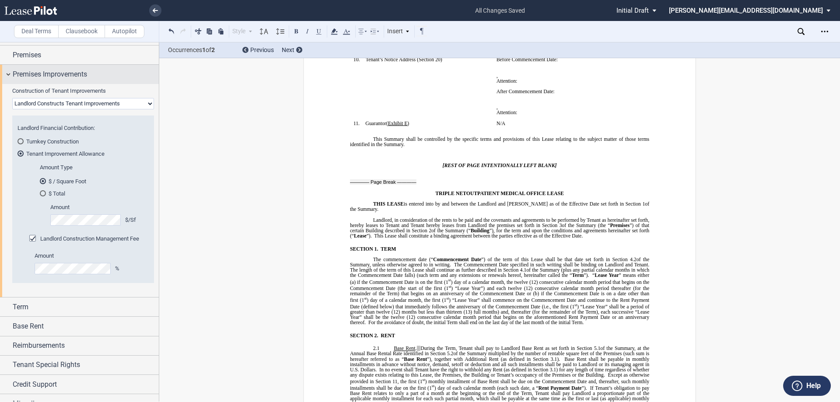
click at [7, 75] on div "Premises Improvements" at bounding box center [79, 74] width 159 height 19
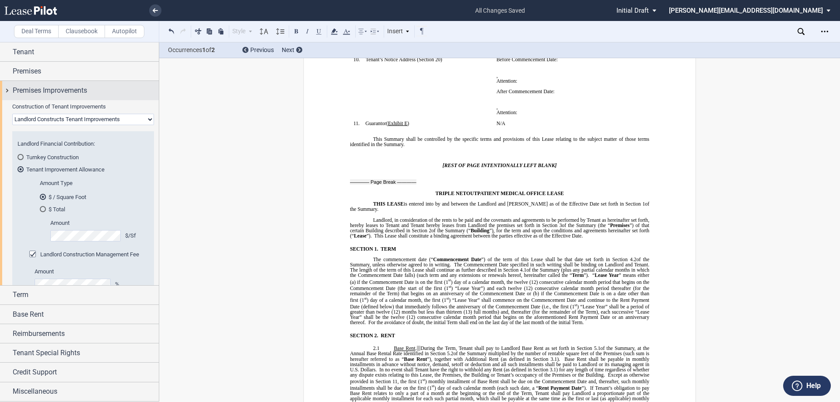
scroll to position [0, 0]
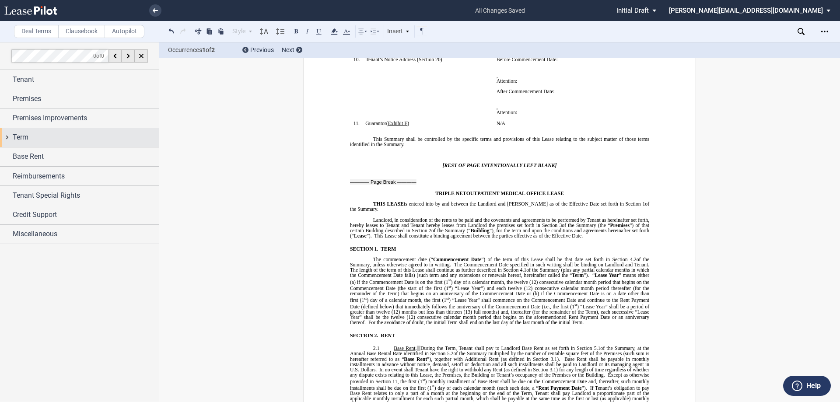
click at [7, 139] on div "Term" at bounding box center [79, 137] width 159 height 19
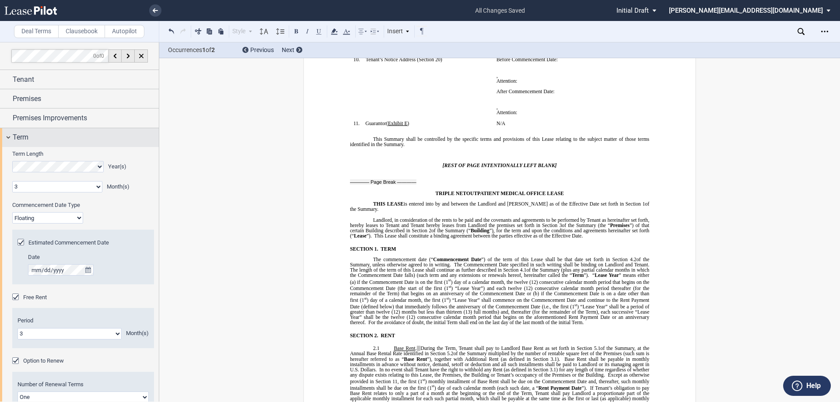
click at [8, 135] on div "Term" at bounding box center [79, 137] width 159 height 19
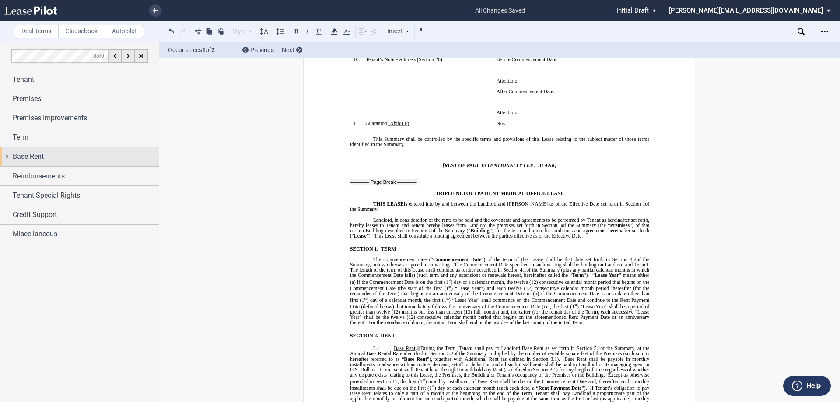
click at [6, 158] on div "Base Rent" at bounding box center [79, 157] width 159 height 19
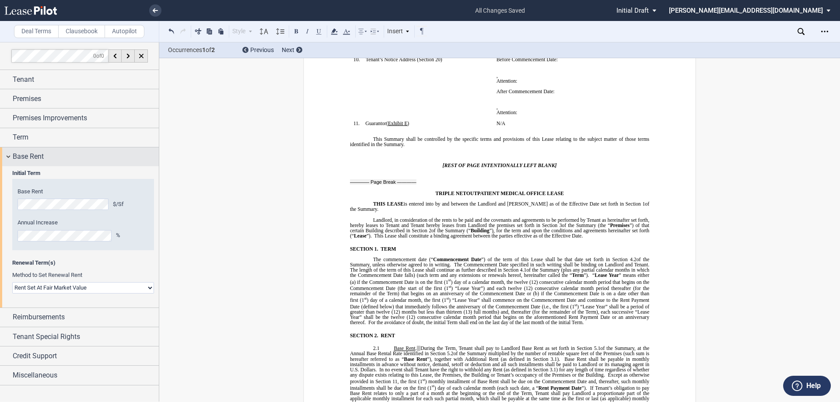
click at [7, 154] on div "Base Rent" at bounding box center [79, 157] width 159 height 19
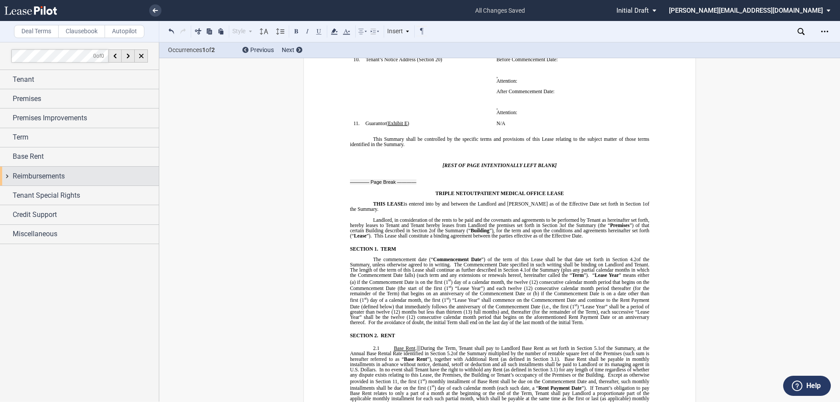
click at [7, 177] on div "Reimbursements" at bounding box center [79, 176] width 159 height 19
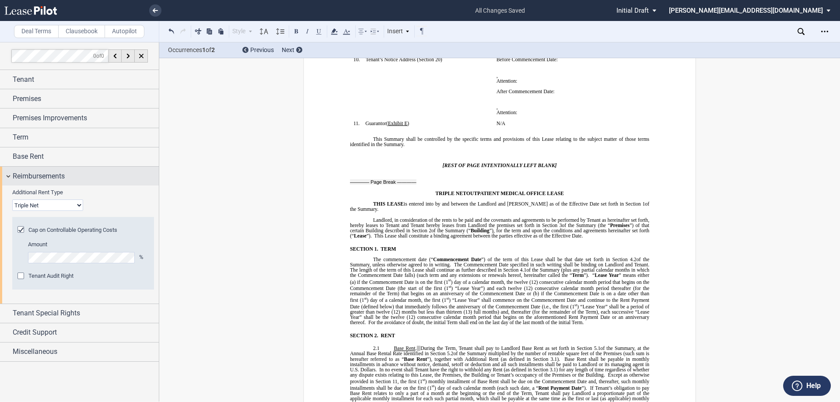
click at [9, 176] on div "Reimbursements" at bounding box center [79, 176] width 159 height 19
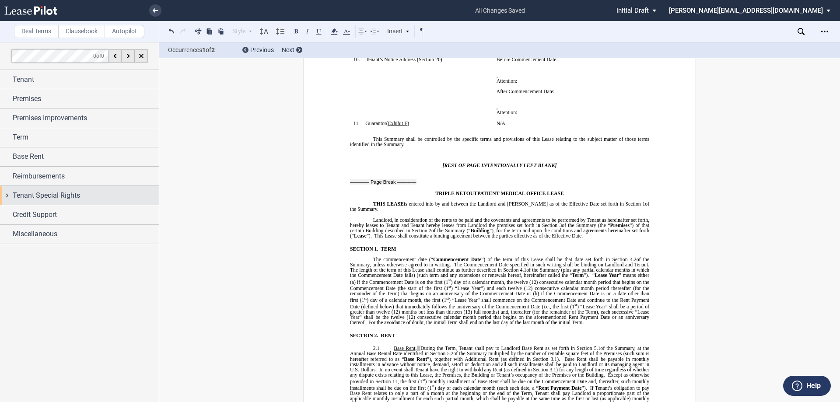
click at [10, 198] on div "Tenant Special Rights" at bounding box center [79, 195] width 159 height 19
click at [9, 198] on div "Tenant Special Rights" at bounding box center [79, 195] width 159 height 19
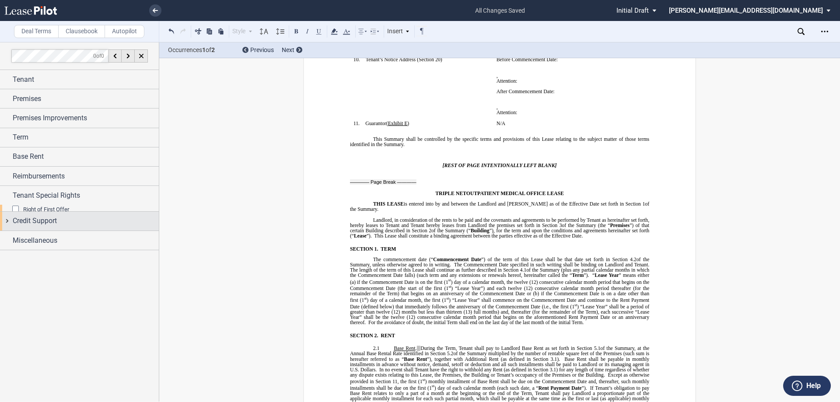
click at [8, 214] on div "Credit Support" at bounding box center [79, 221] width 159 height 19
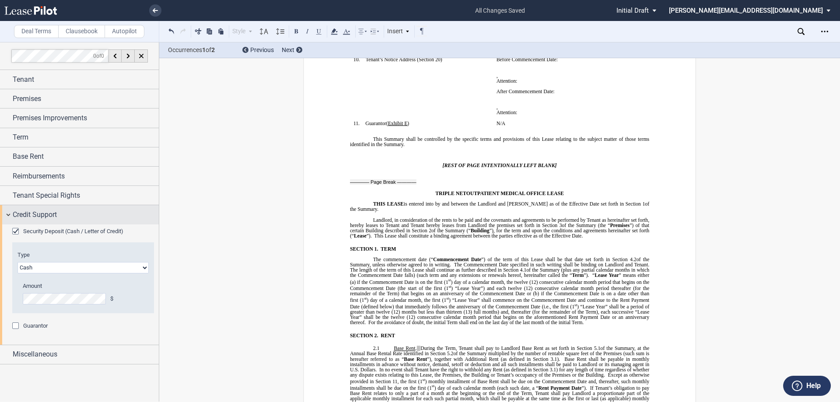
click at [8, 215] on div "Credit Support" at bounding box center [79, 214] width 159 height 19
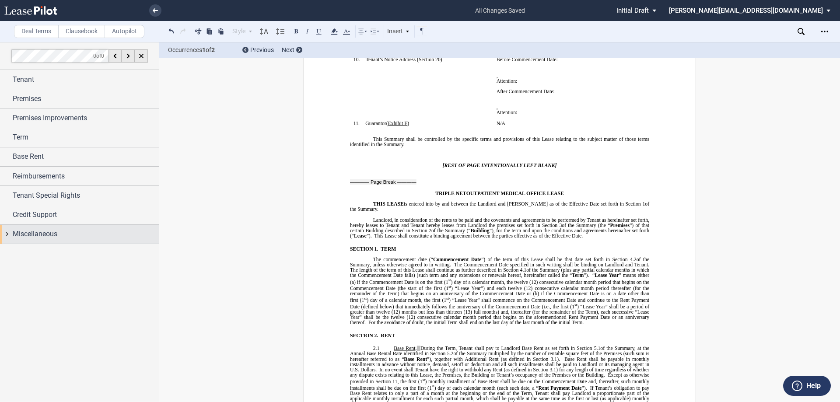
click at [9, 235] on div "Miscellaneous" at bounding box center [79, 234] width 159 height 19
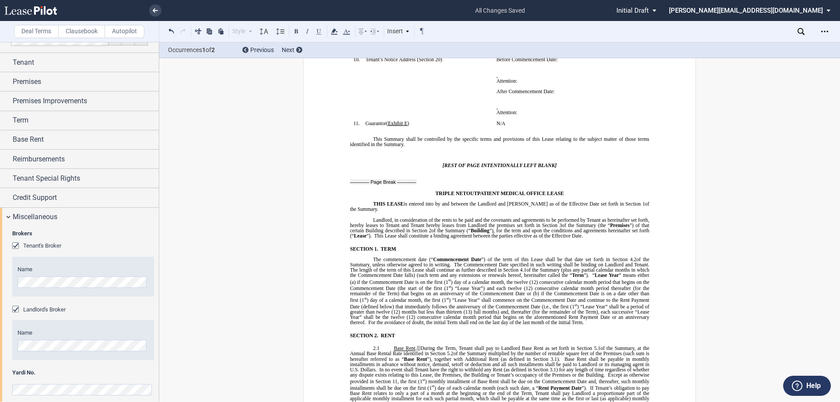
scroll to position [25, 0]
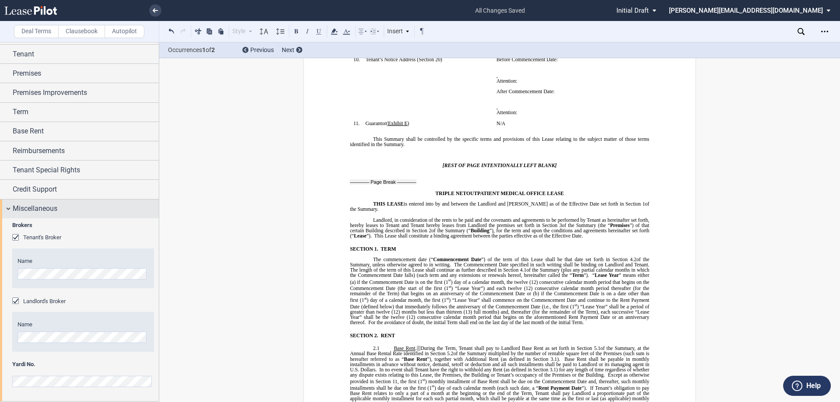
click at [9, 205] on div "Miscellaneous" at bounding box center [79, 209] width 159 height 19
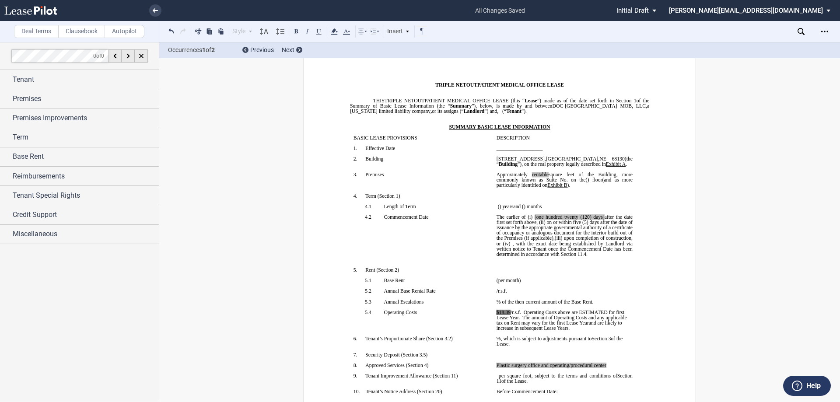
scroll to position [0, 0]
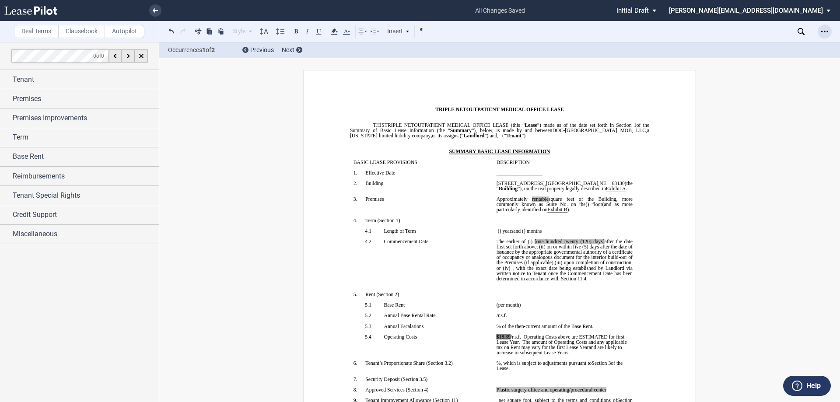
click at [823, 32] on icon "Open Lease options menu" at bounding box center [825, 31] width 7 height 7
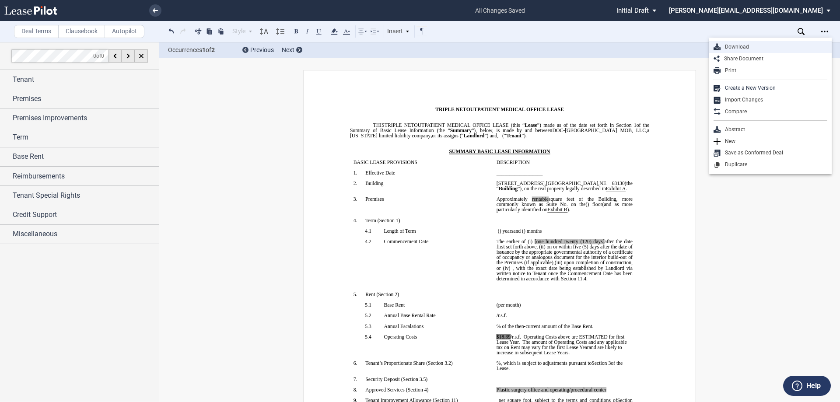
click at [740, 47] on div "Download" at bounding box center [774, 46] width 107 height 7
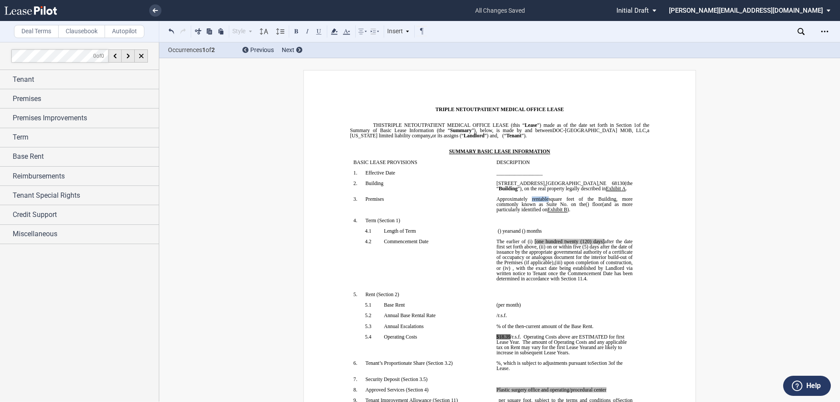
drag, startPoint x: 558, startPoint y: 197, endPoint x: 541, endPoint y: 200, distance: 17.5
click at [541, 200] on span "Approximately ﻿ ﻿ rentable square feet of the Building, more commonly known as …" at bounding box center [565, 202] width 137 height 11
